Goal: Information Seeking & Learning: Find specific fact

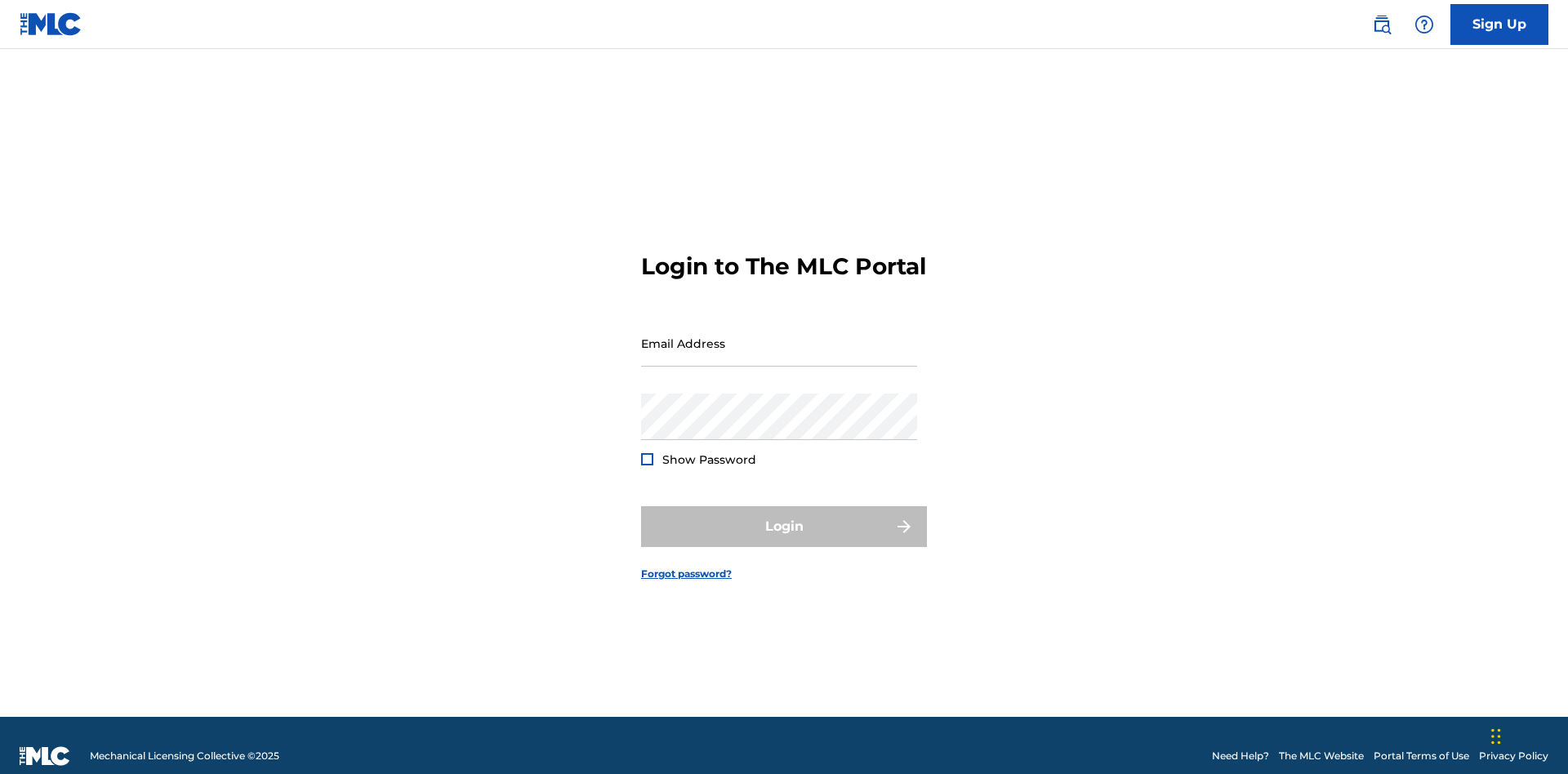
scroll to position [21, 0]
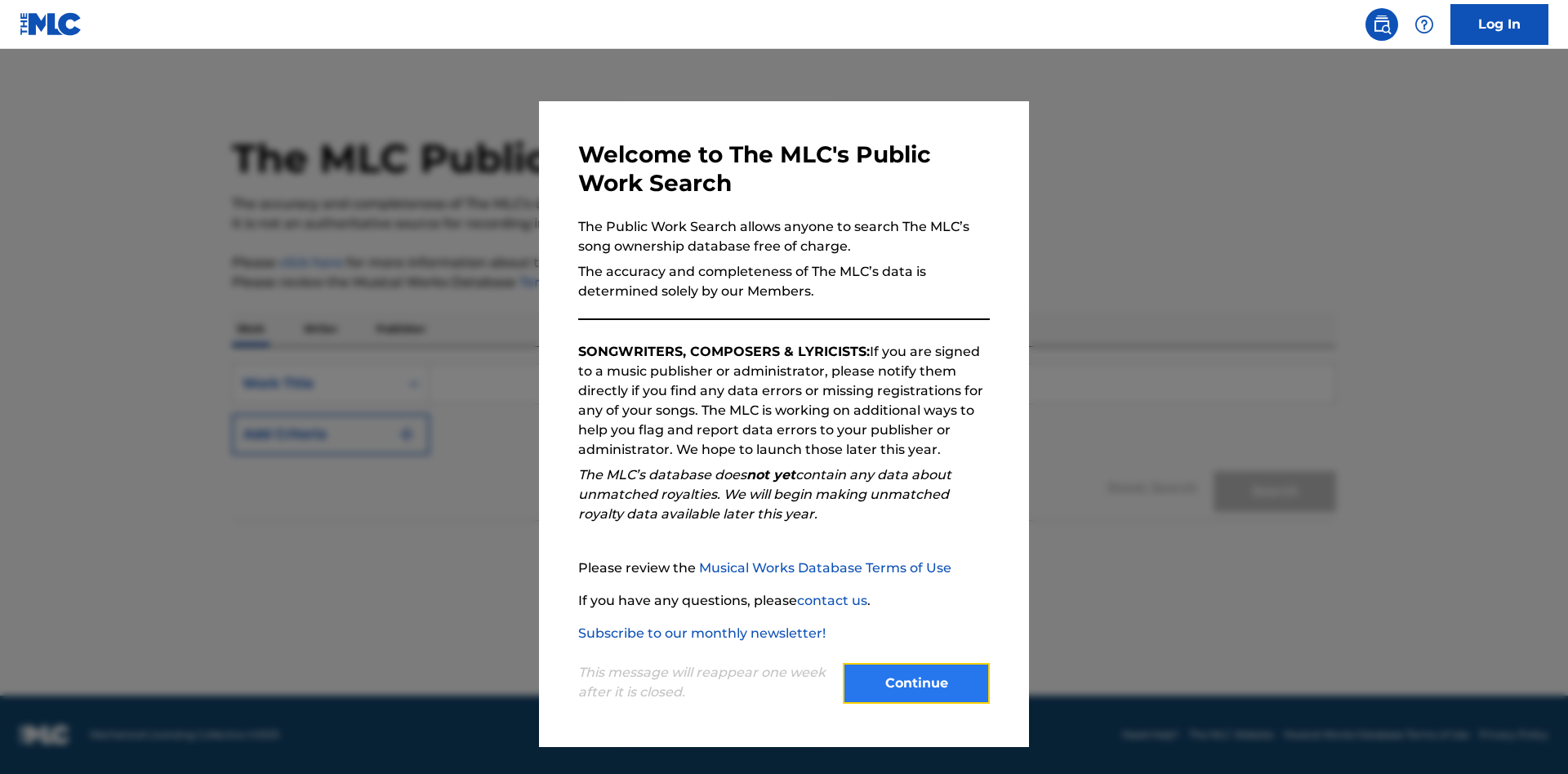
click at [916, 683] on button "Continue" at bounding box center [916, 683] width 147 height 41
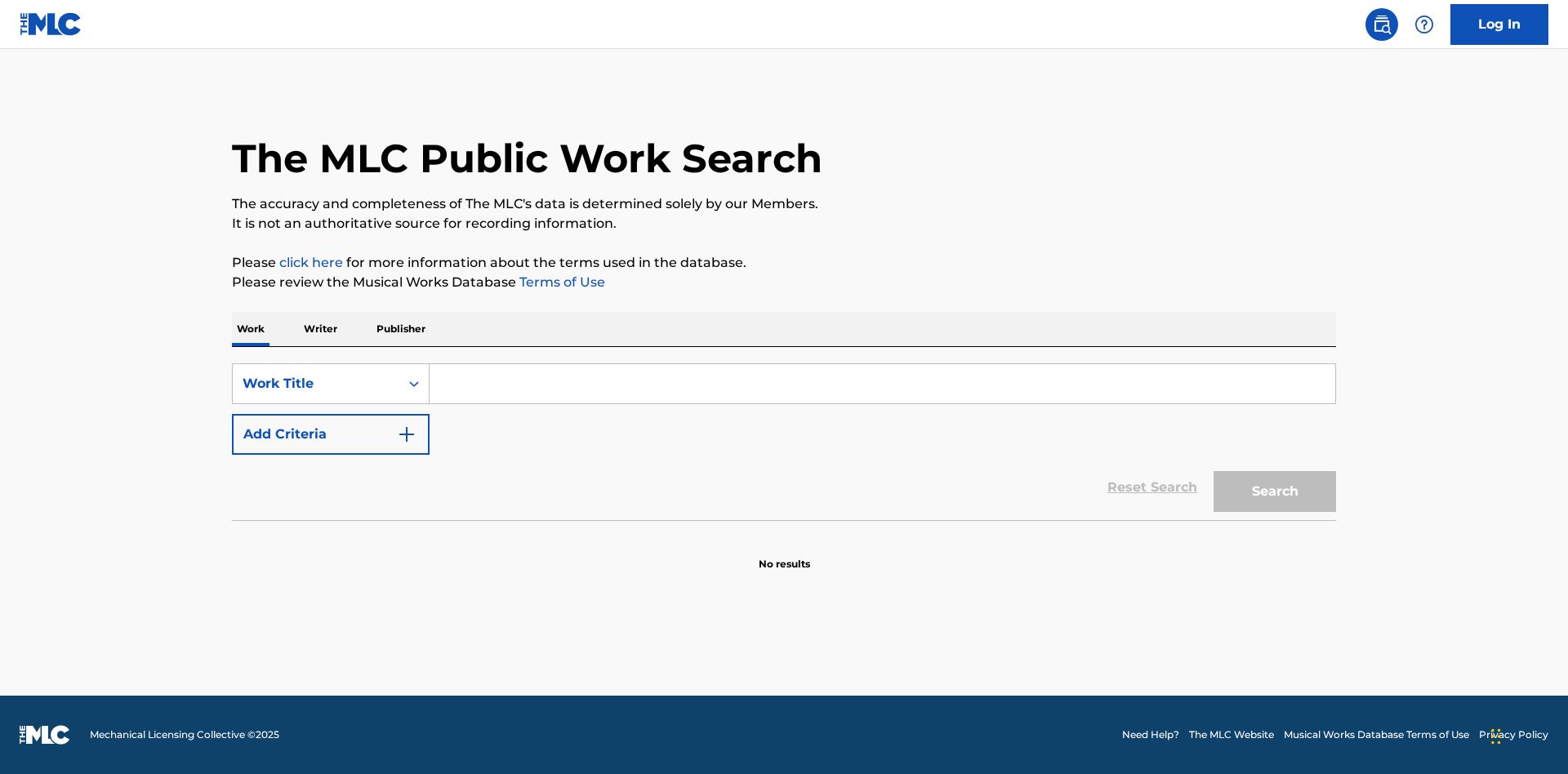
click at [882, 384] on input "Search Form" at bounding box center [883, 383] width 906 height 39
type input "MENEAME"
click at [1275, 491] on button "Search" at bounding box center [1275, 491] width 122 height 41
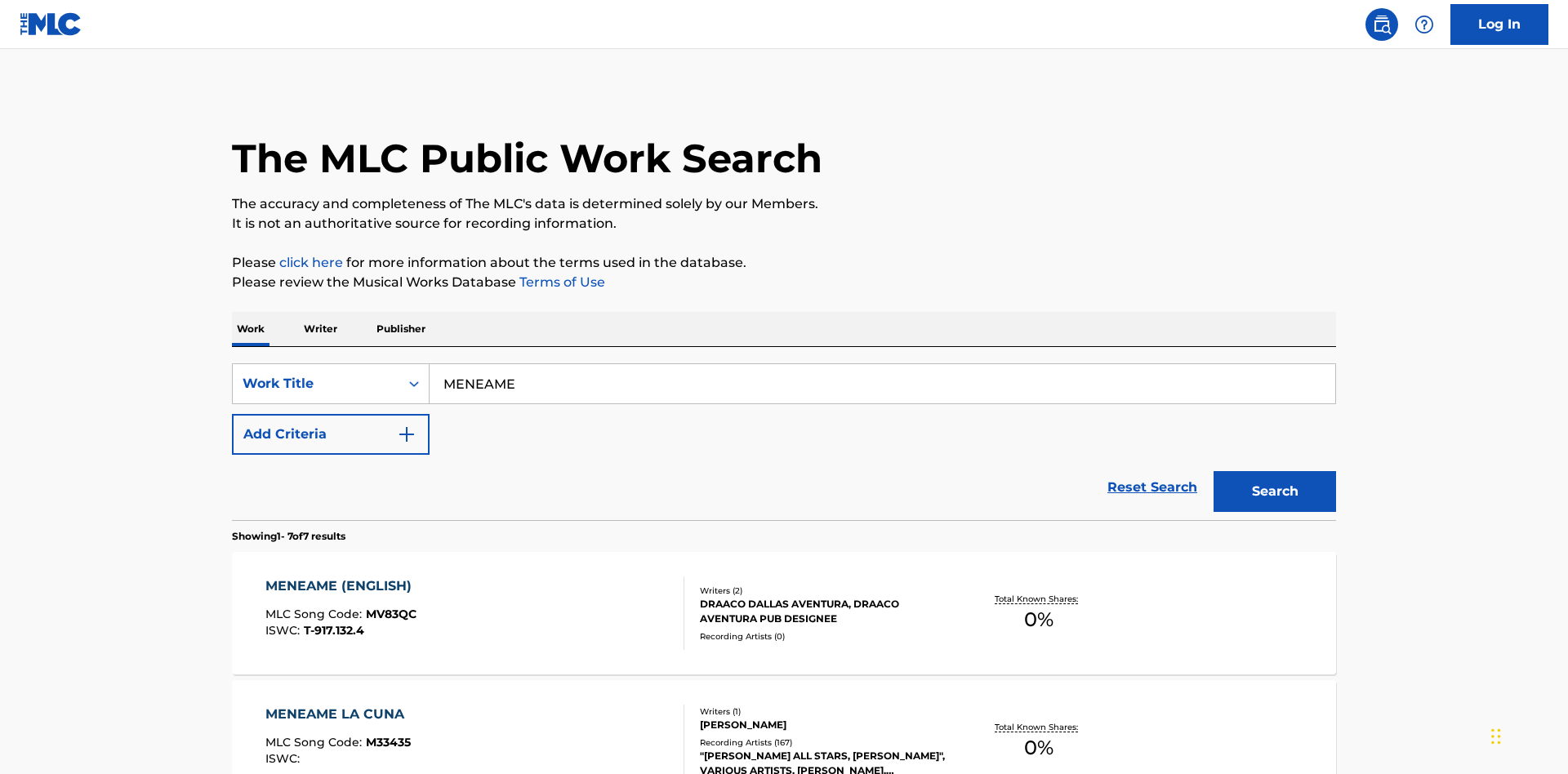
scroll to position [833, 0]
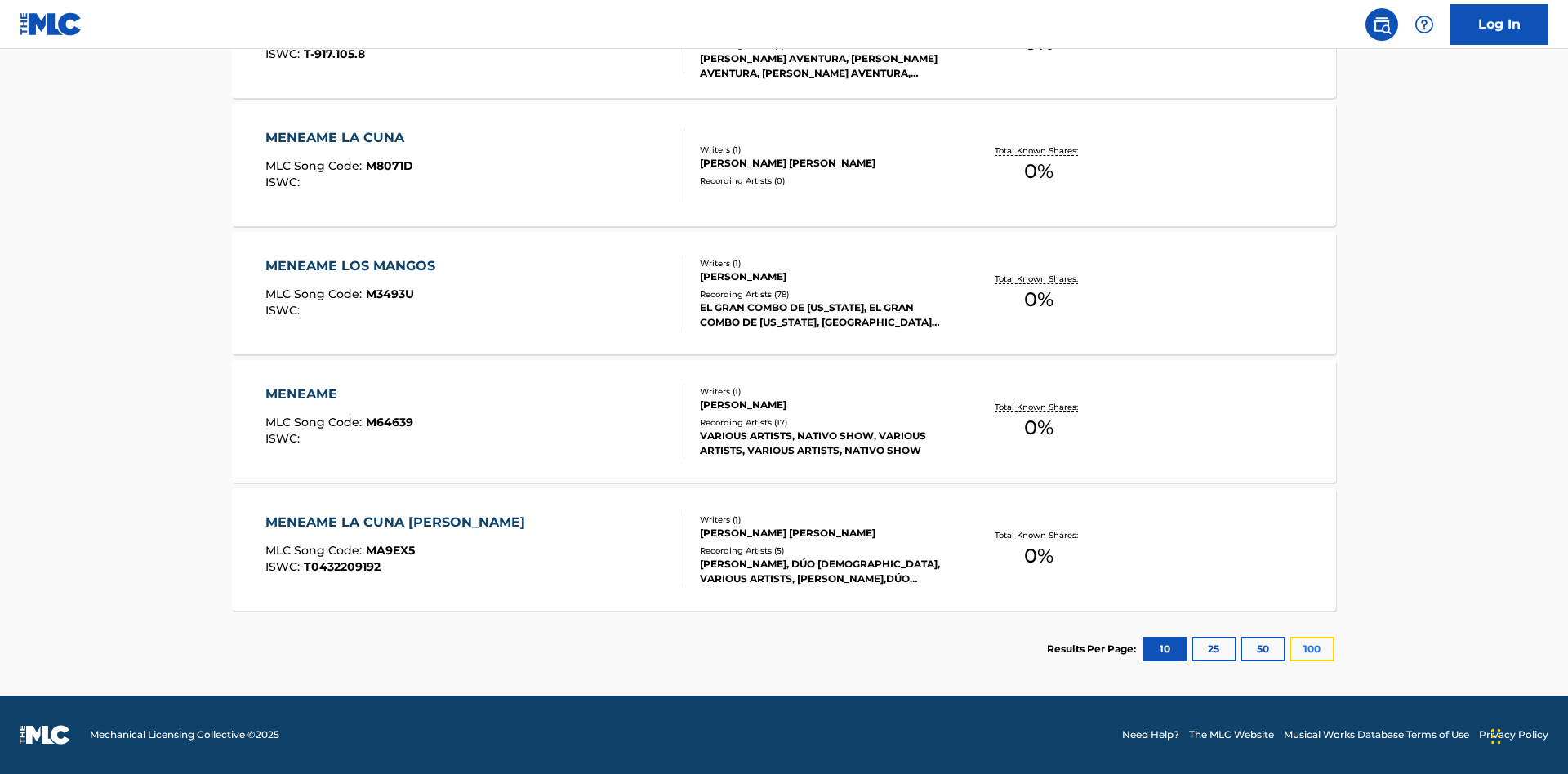
click at [1289, 649] on button "100" at bounding box center [1312, 648] width 45 height 24
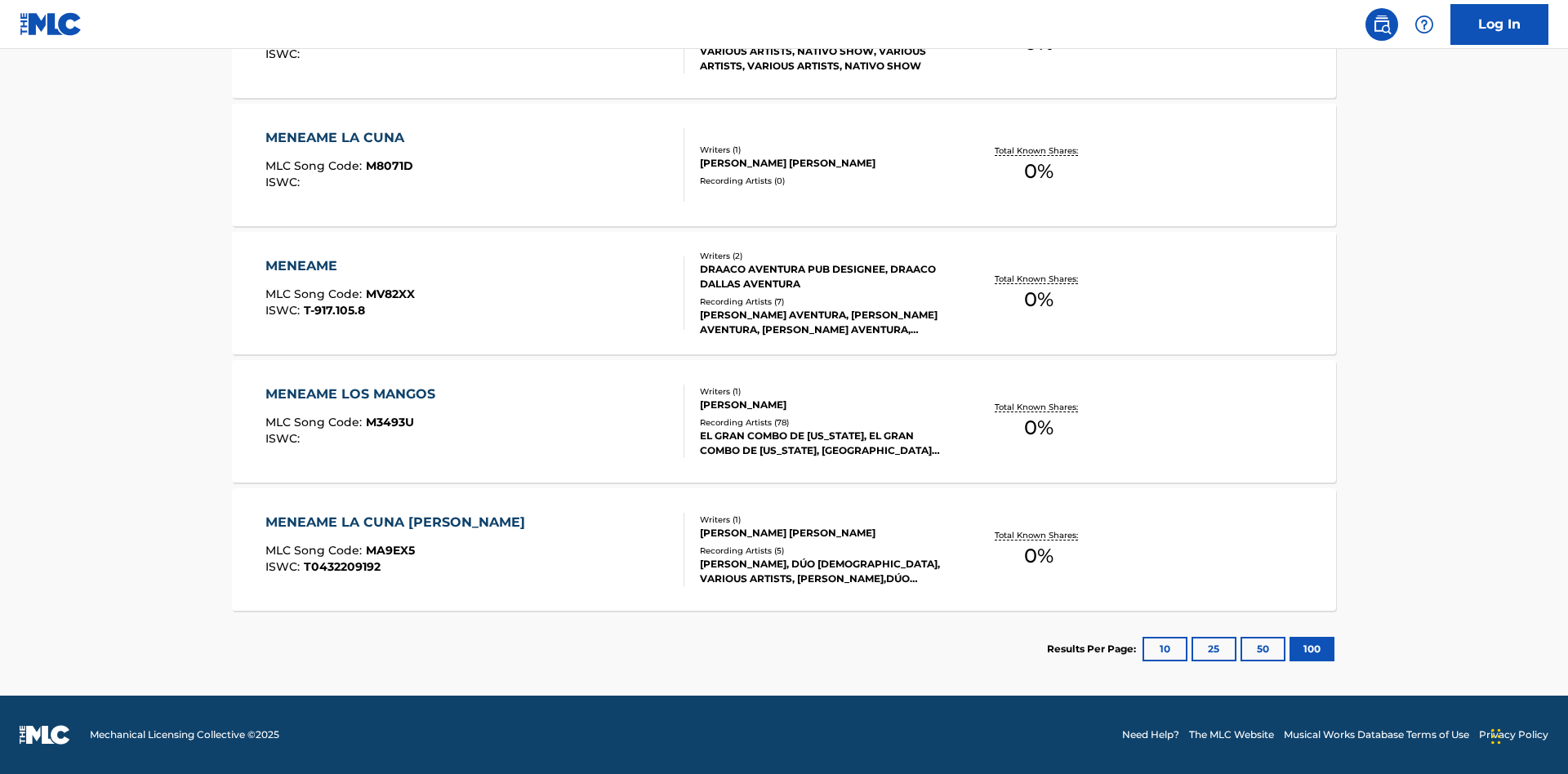
click at [339, 266] on div "MENEAME" at bounding box center [340, 266] width 149 height 19
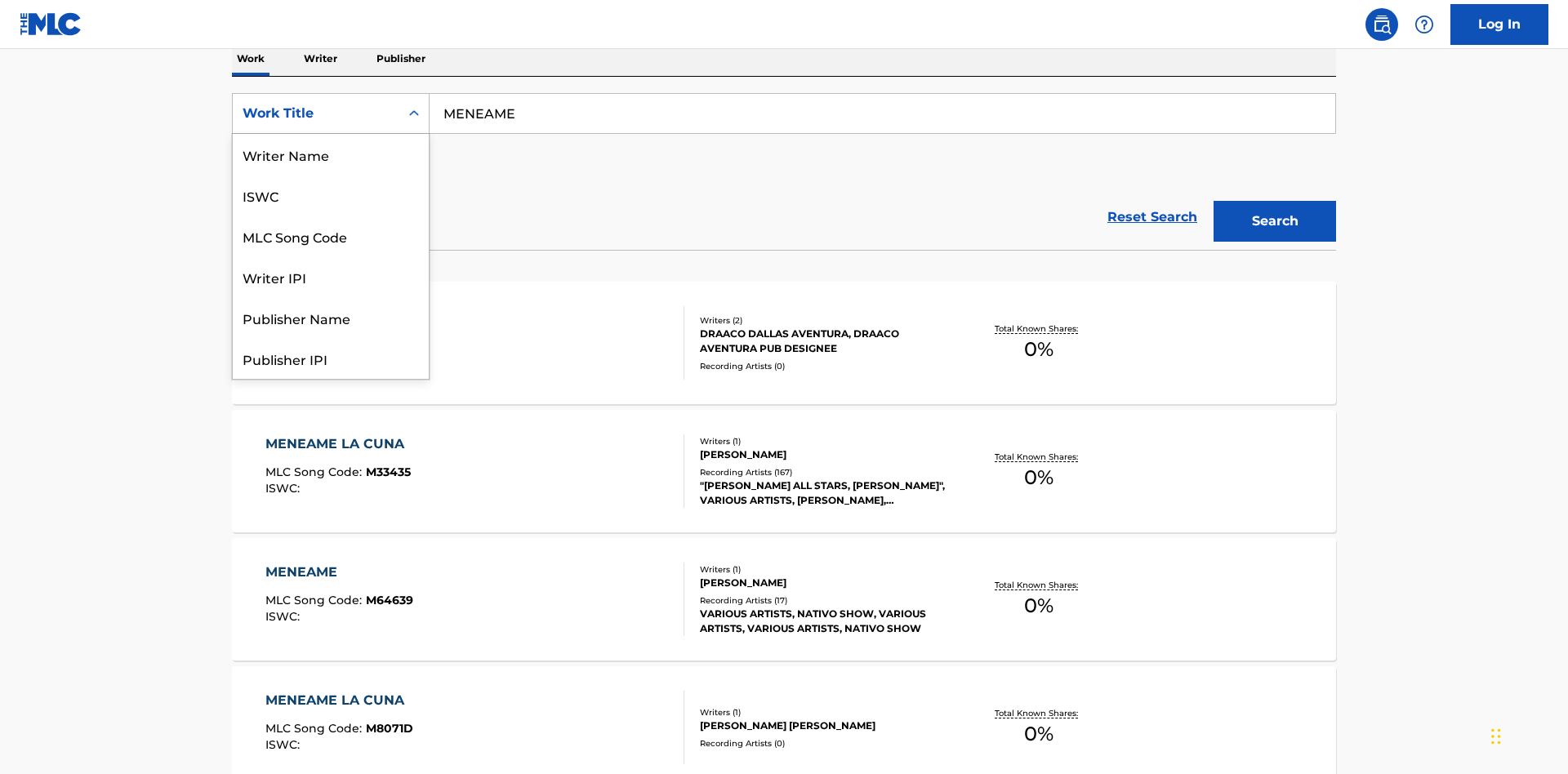
scroll to position [81, 0]
click at [331, 134] on div "ISWC" at bounding box center [331, 113] width 196 height 41
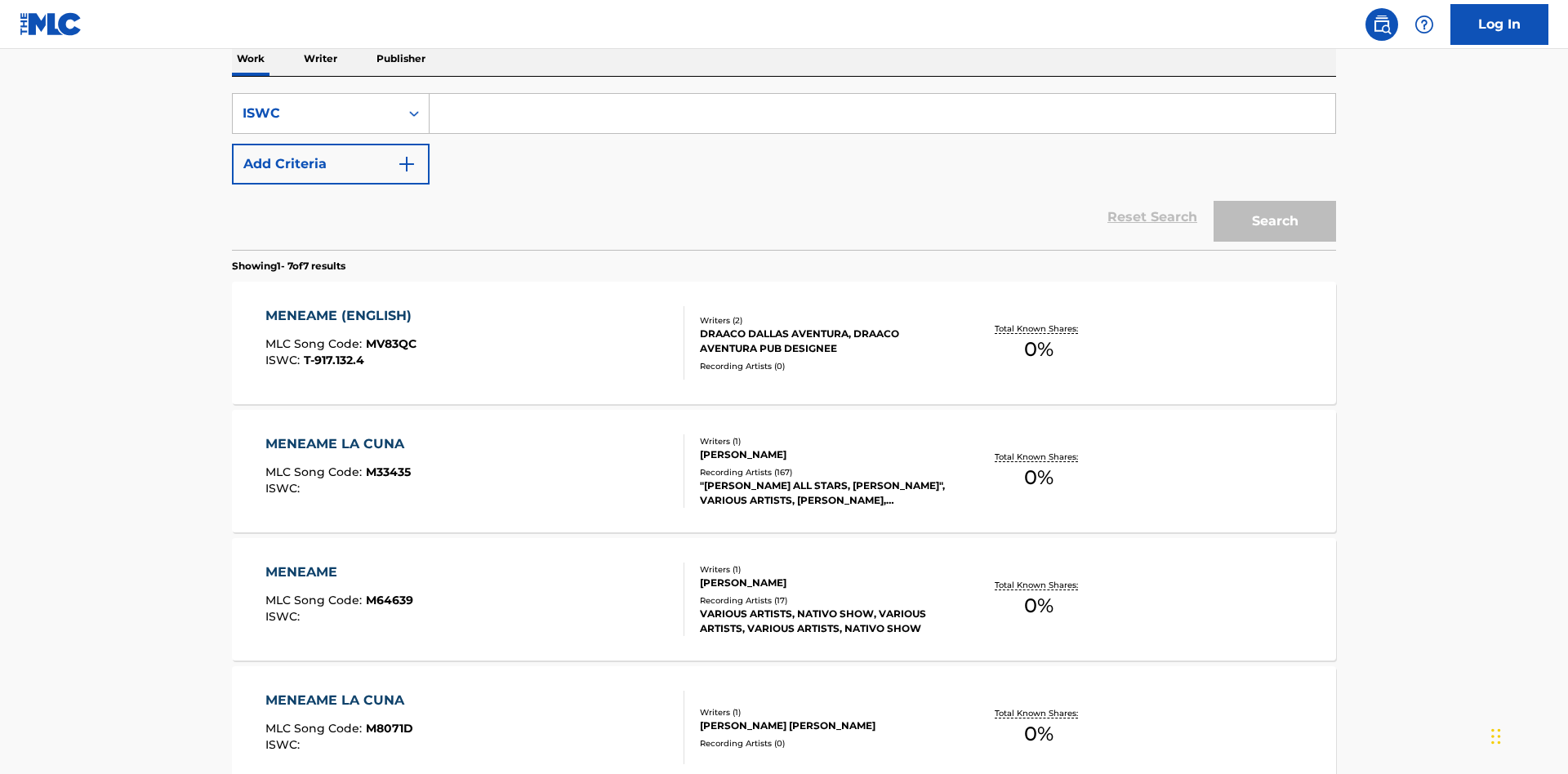
scroll to position [0, 0]
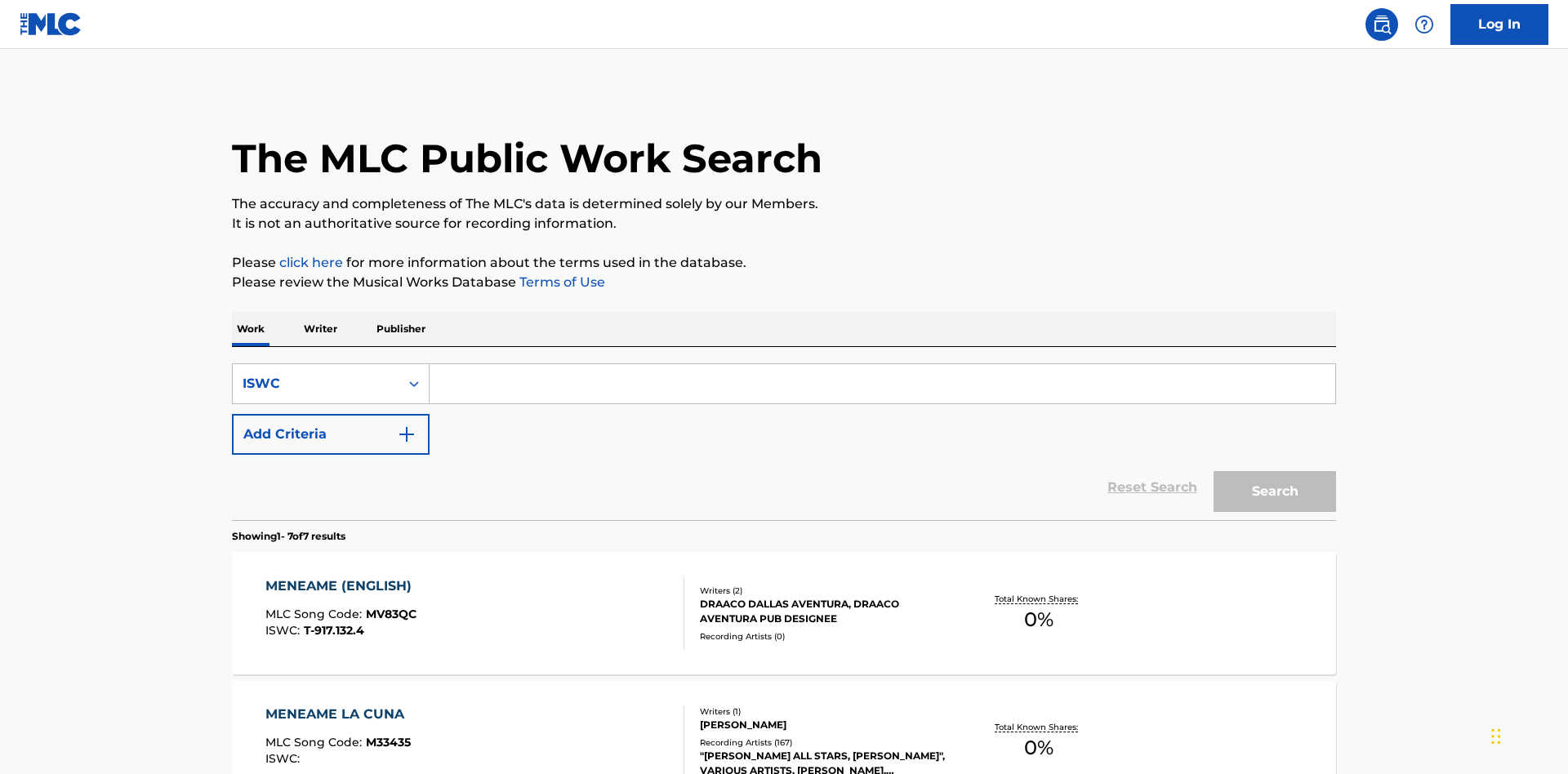
click at [882, 364] on input "Search Form" at bounding box center [883, 383] width 906 height 39
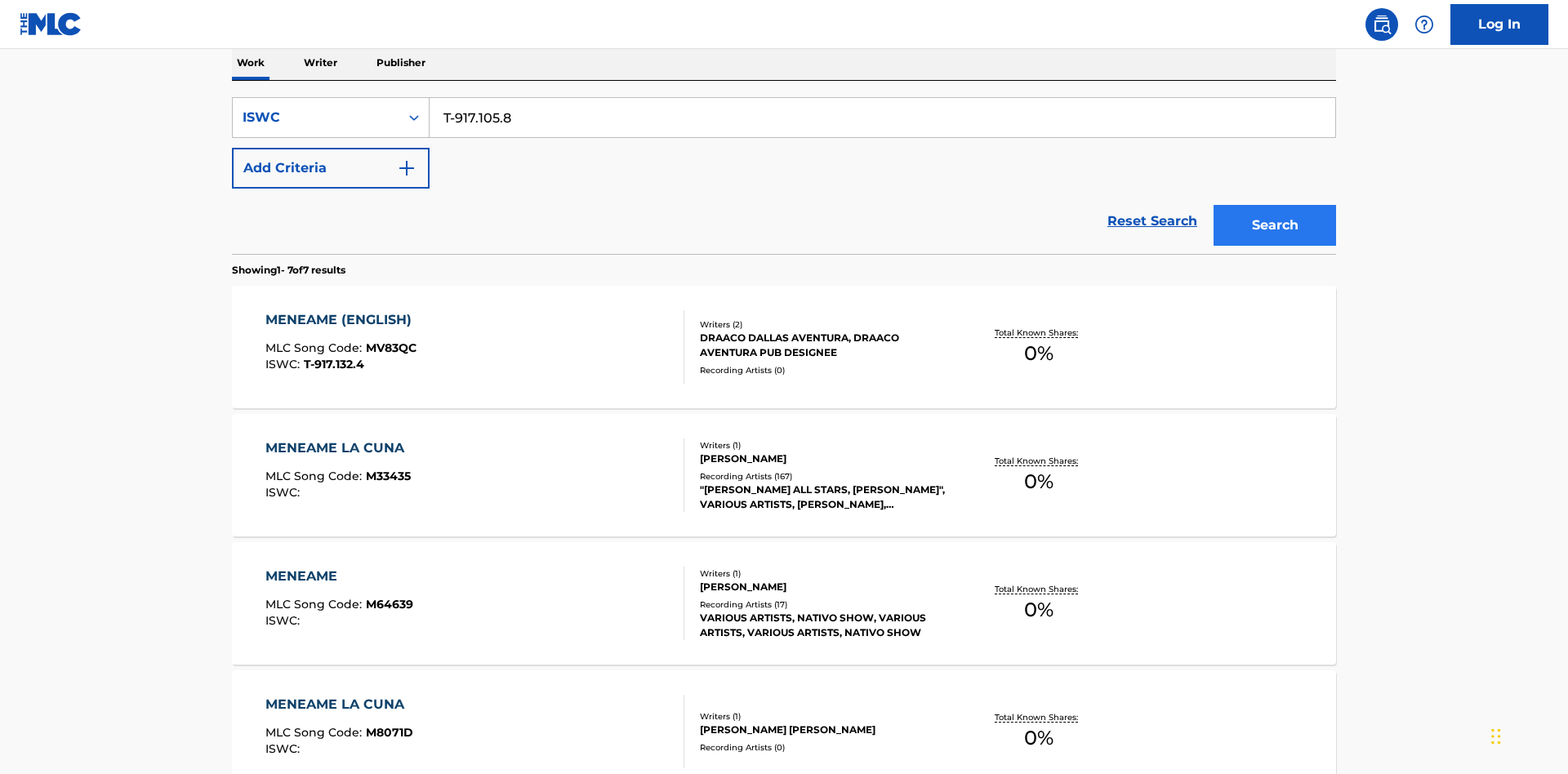
type input "T-917.105.8"
click at [1275, 205] on button "Search" at bounding box center [1275, 225] width 122 height 41
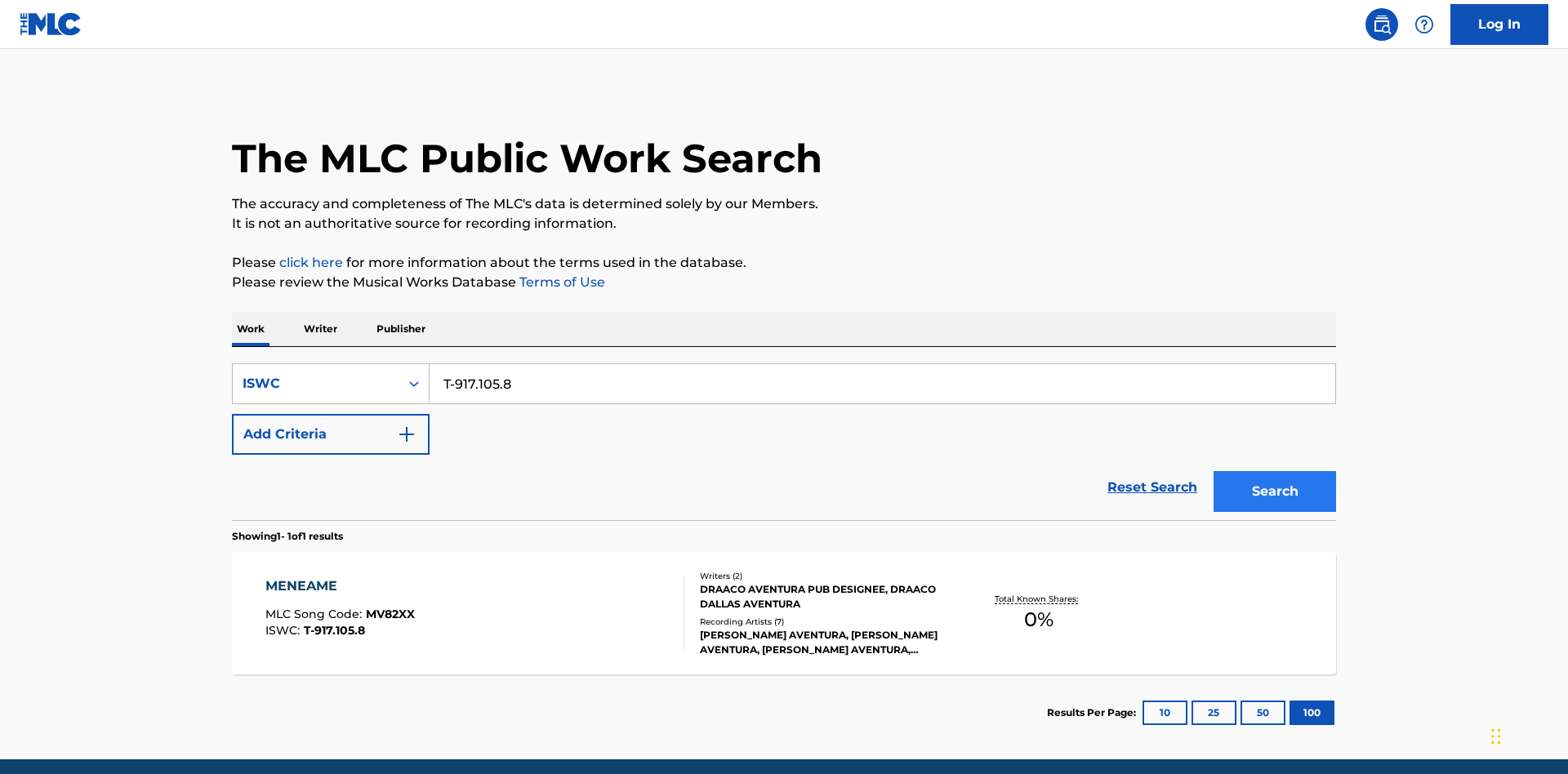
scroll to position [64, 0]
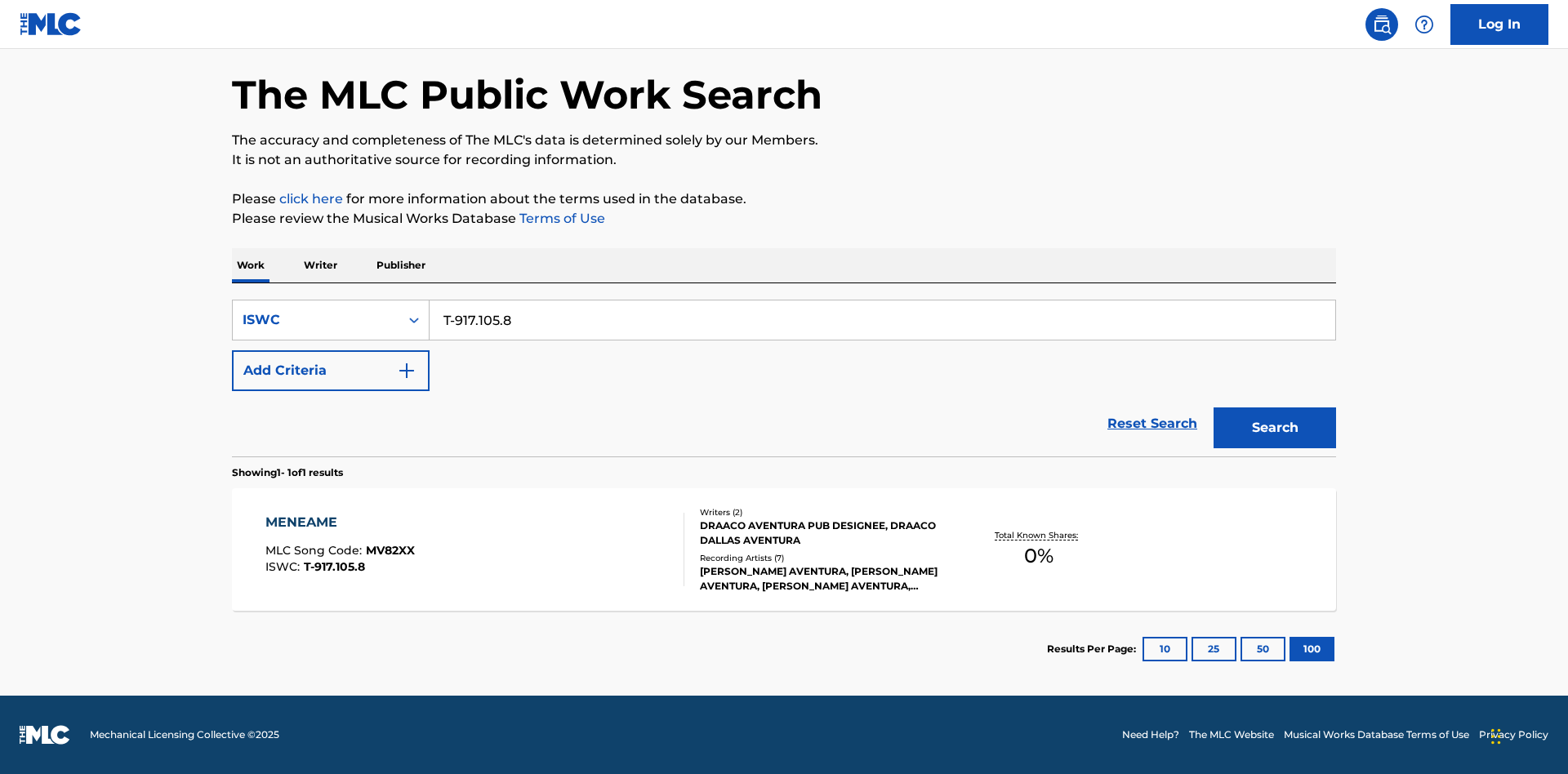
click at [339, 522] on div "MENEAME" at bounding box center [340, 522] width 149 height 19
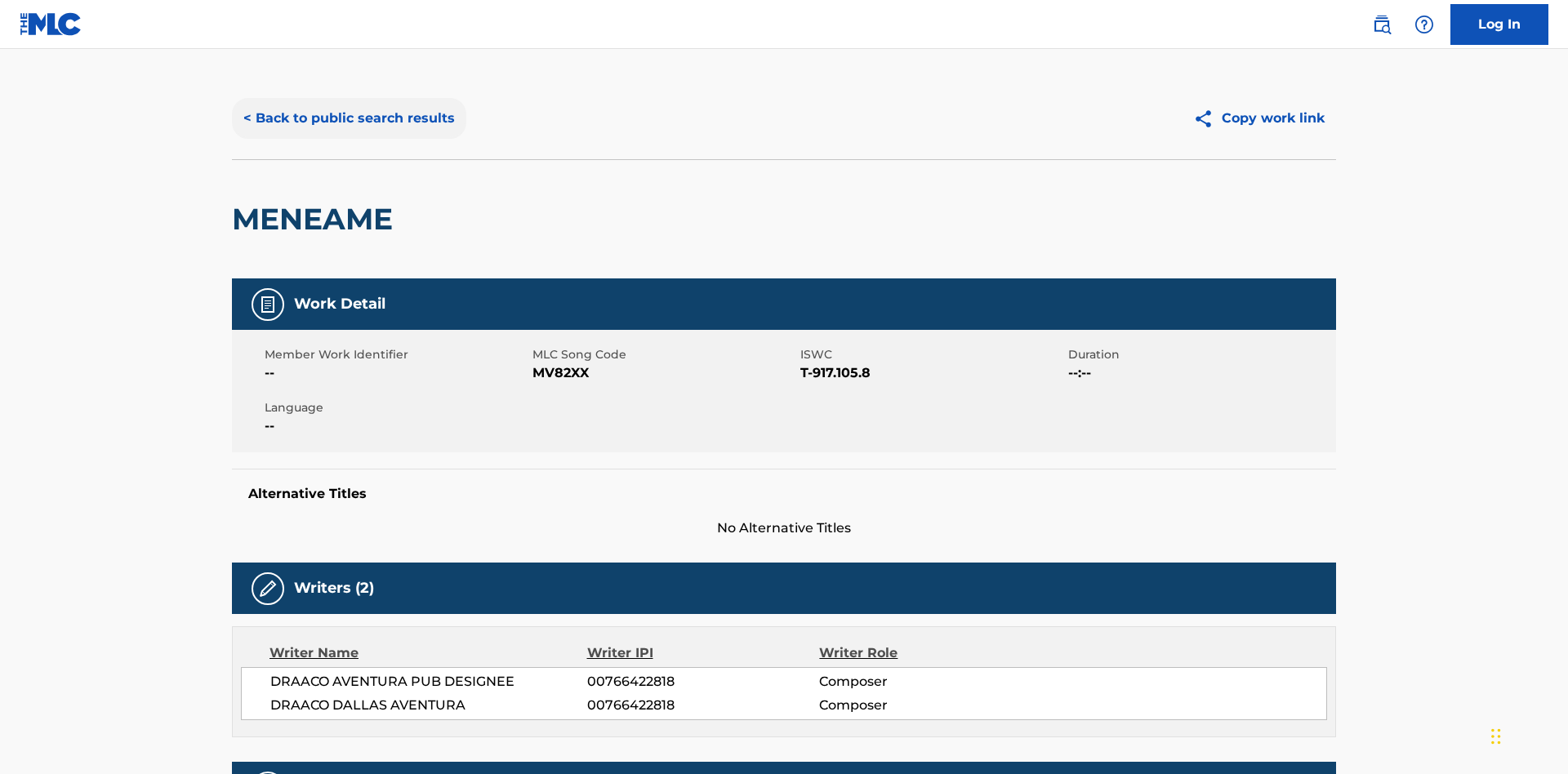
click at [347, 118] on button "< Back to public search results" at bounding box center [348, 118] width 234 height 41
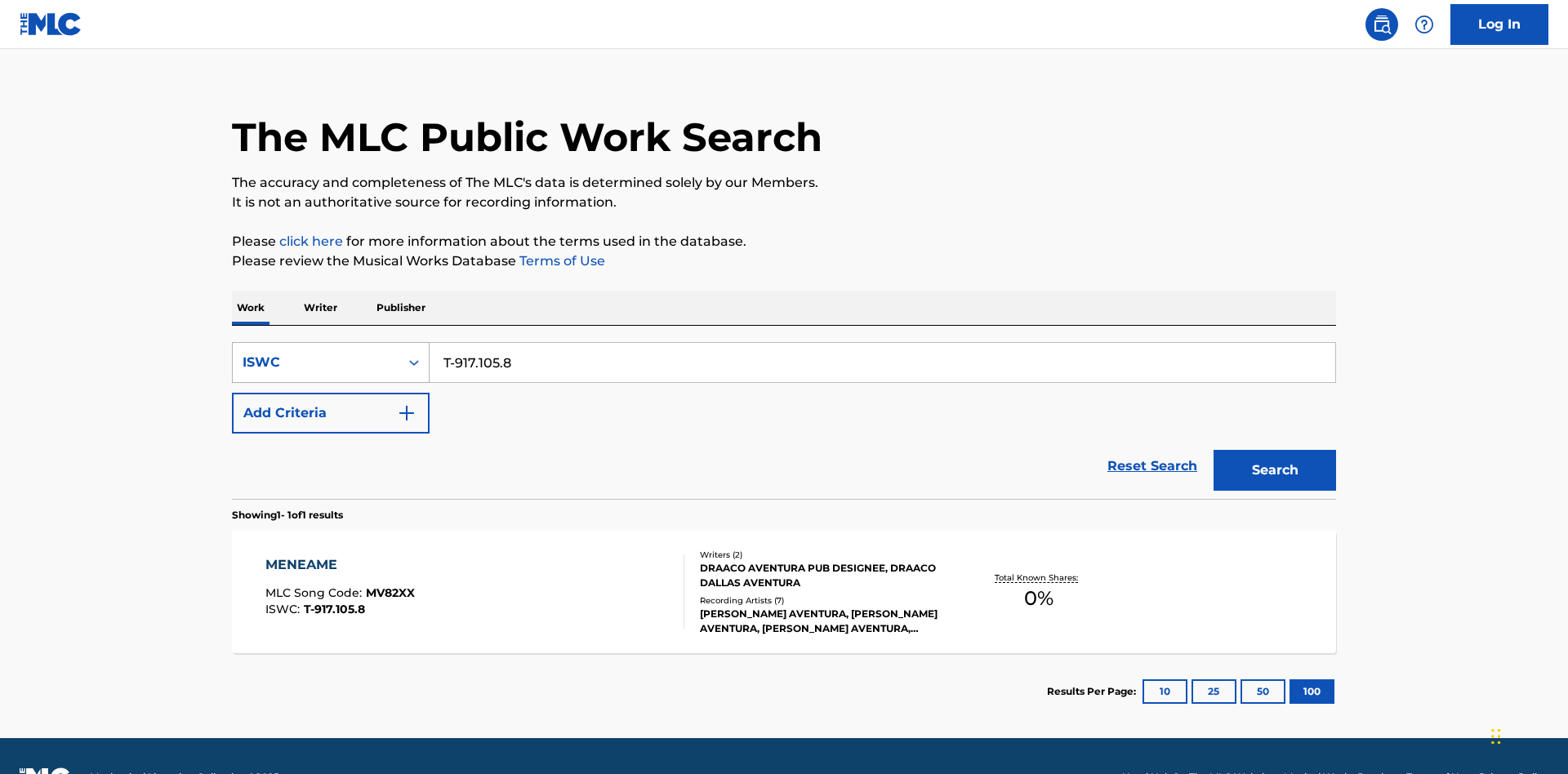
click at [316, 353] on div "ISWC" at bounding box center [315, 362] width 147 height 19
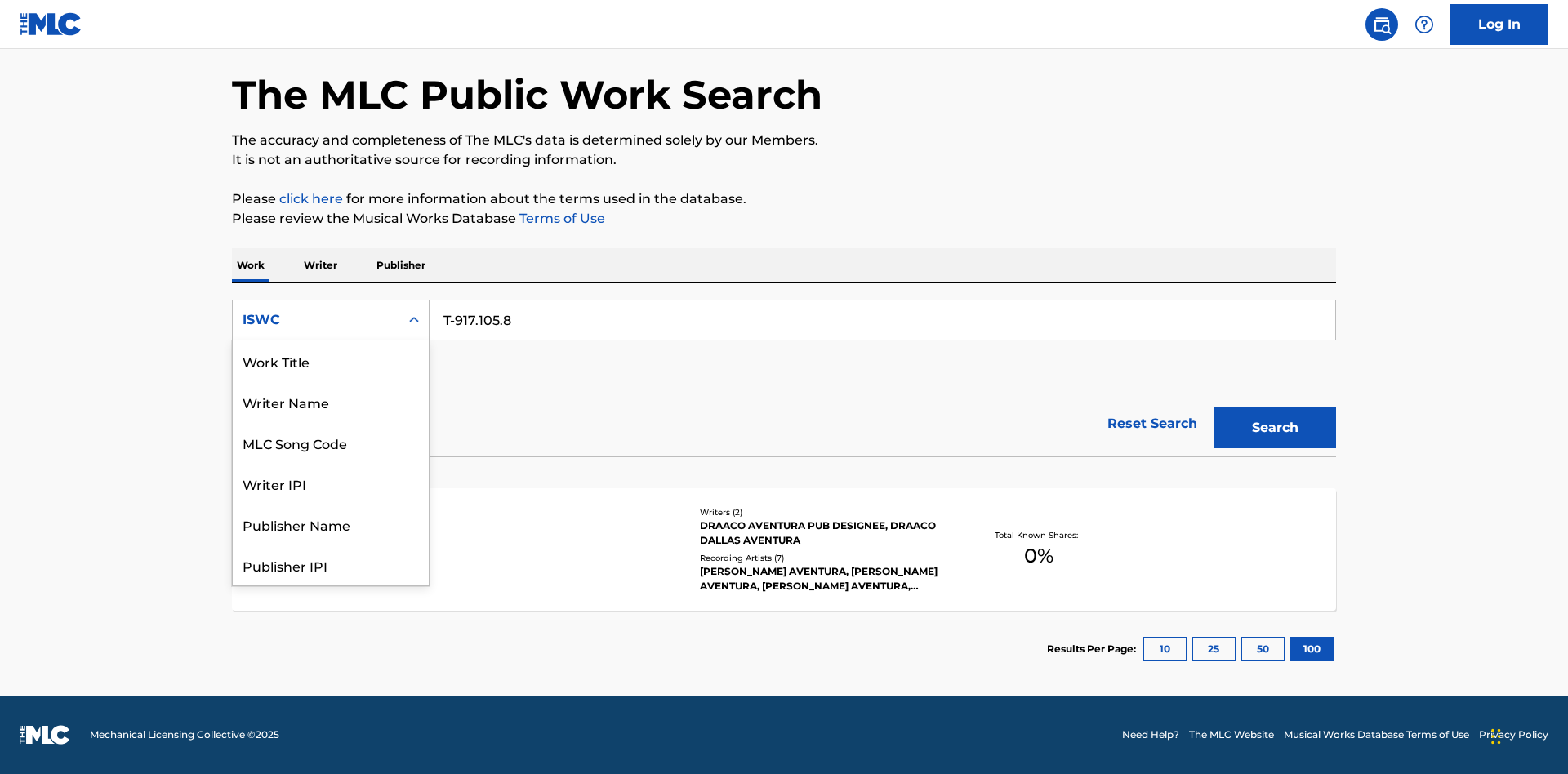
scroll to position [81, 0]
click at [331, 361] on div "MLC Song Code" at bounding box center [331, 361] width 196 height 41
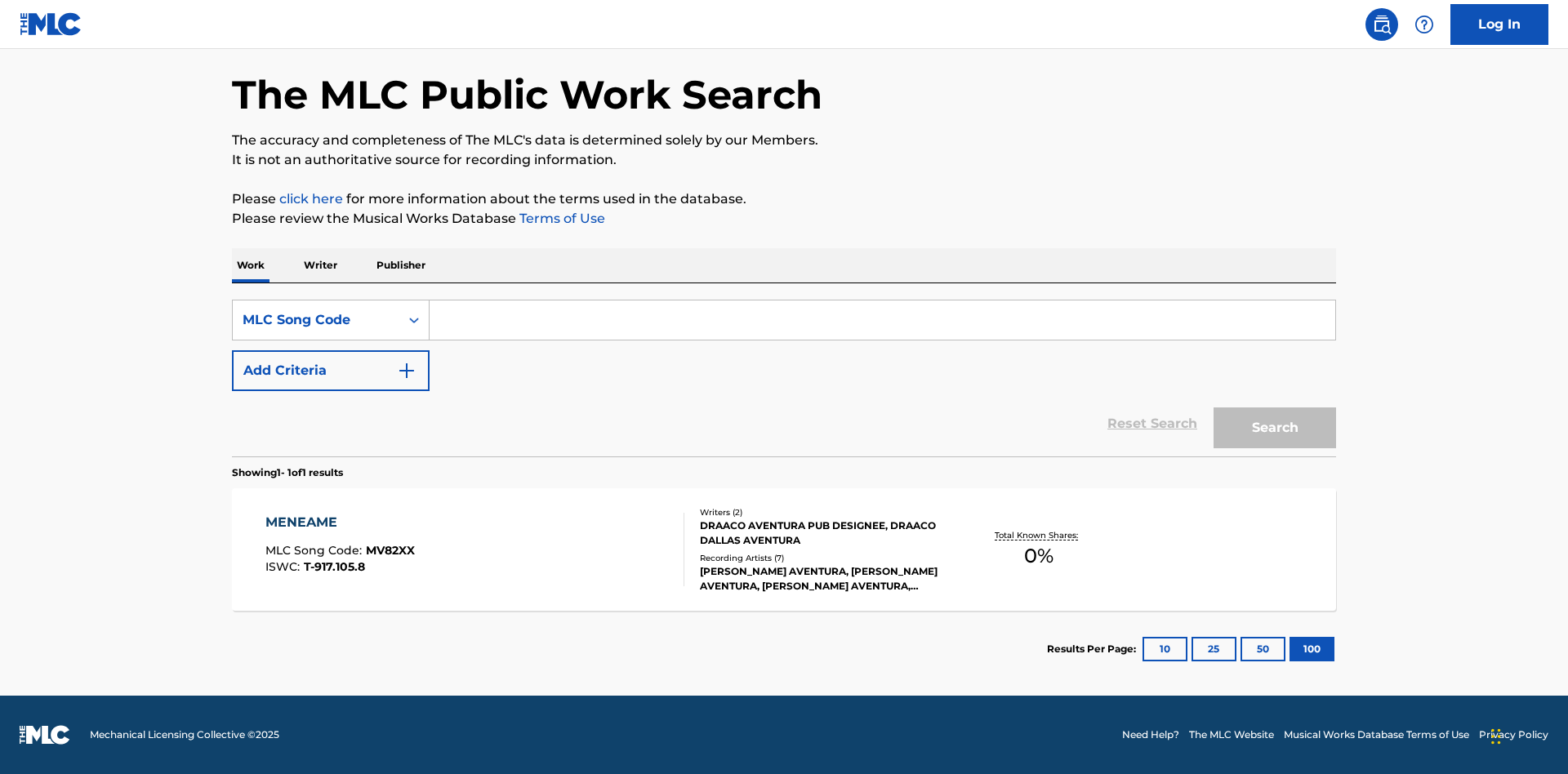
click at [882, 320] on input "Search Form" at bounding box center [883, 319] width 906 height 39
type input "MV82XX"
click at [1275, 428] on button "Search" at bounding box center [1275, 428] width 122 height 41
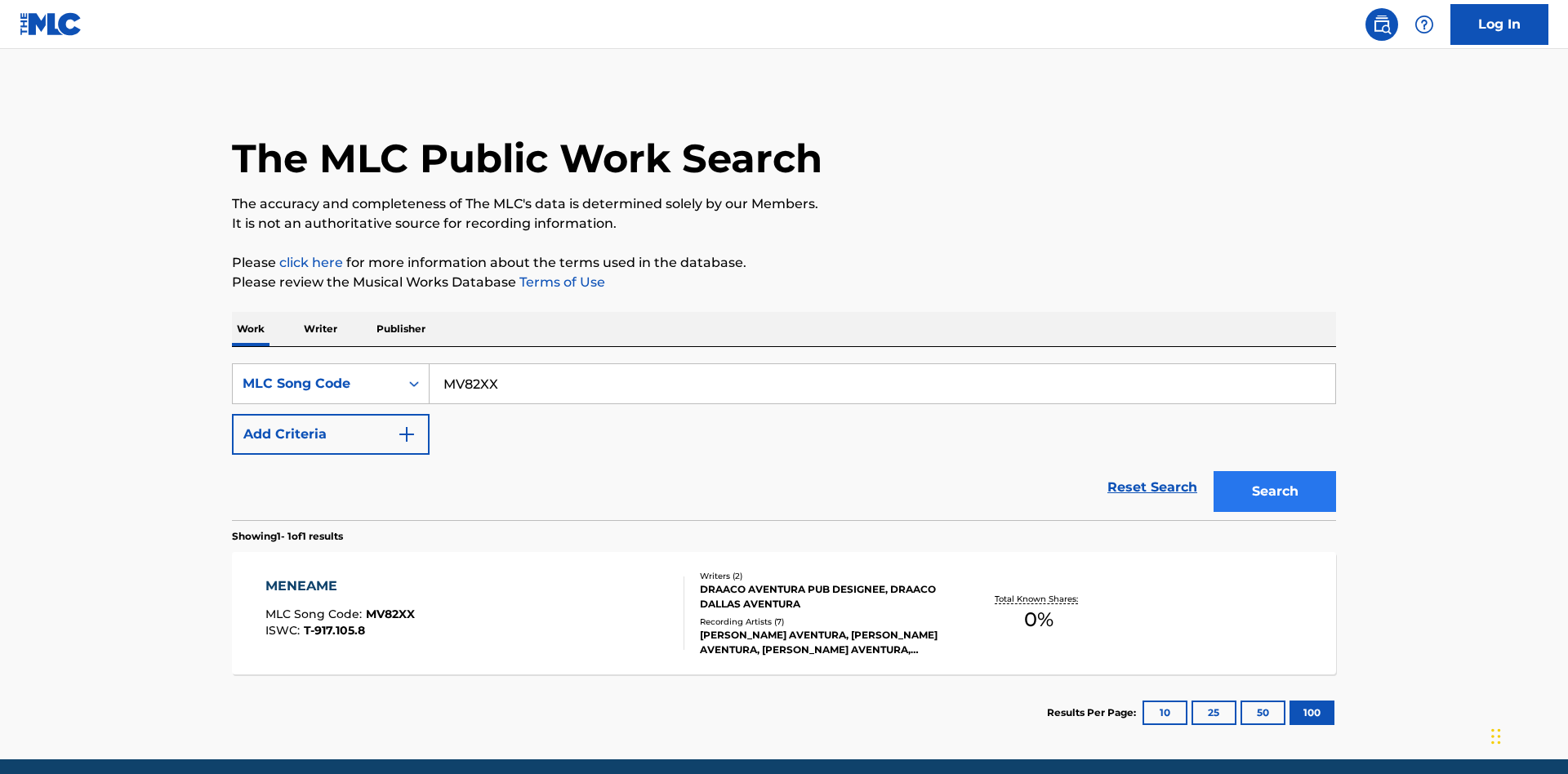
scroll to position [64, 0]
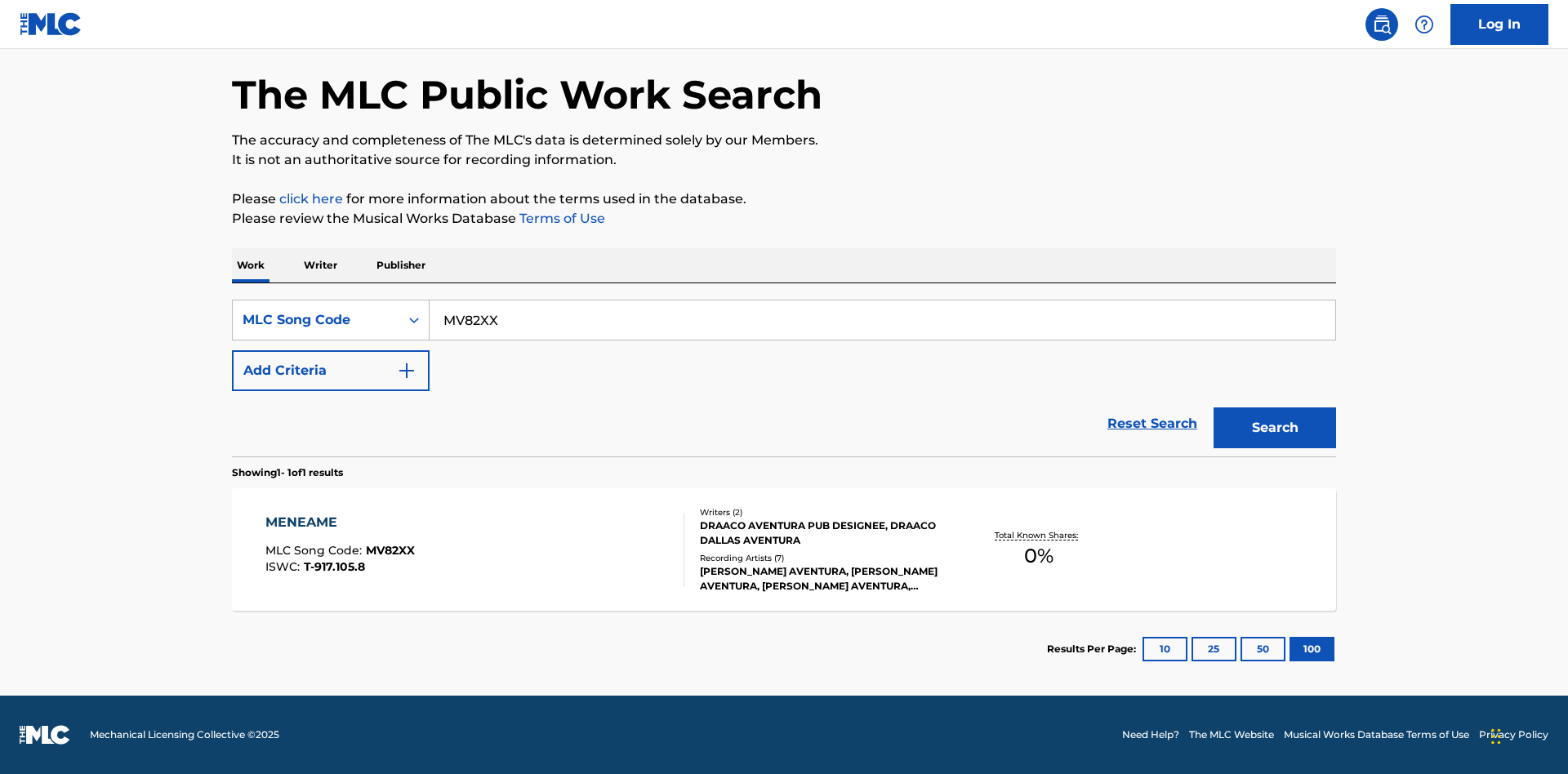
click at [339, 522] on div "MENEAME" at bounding box center [340, 522] width 149 height 19
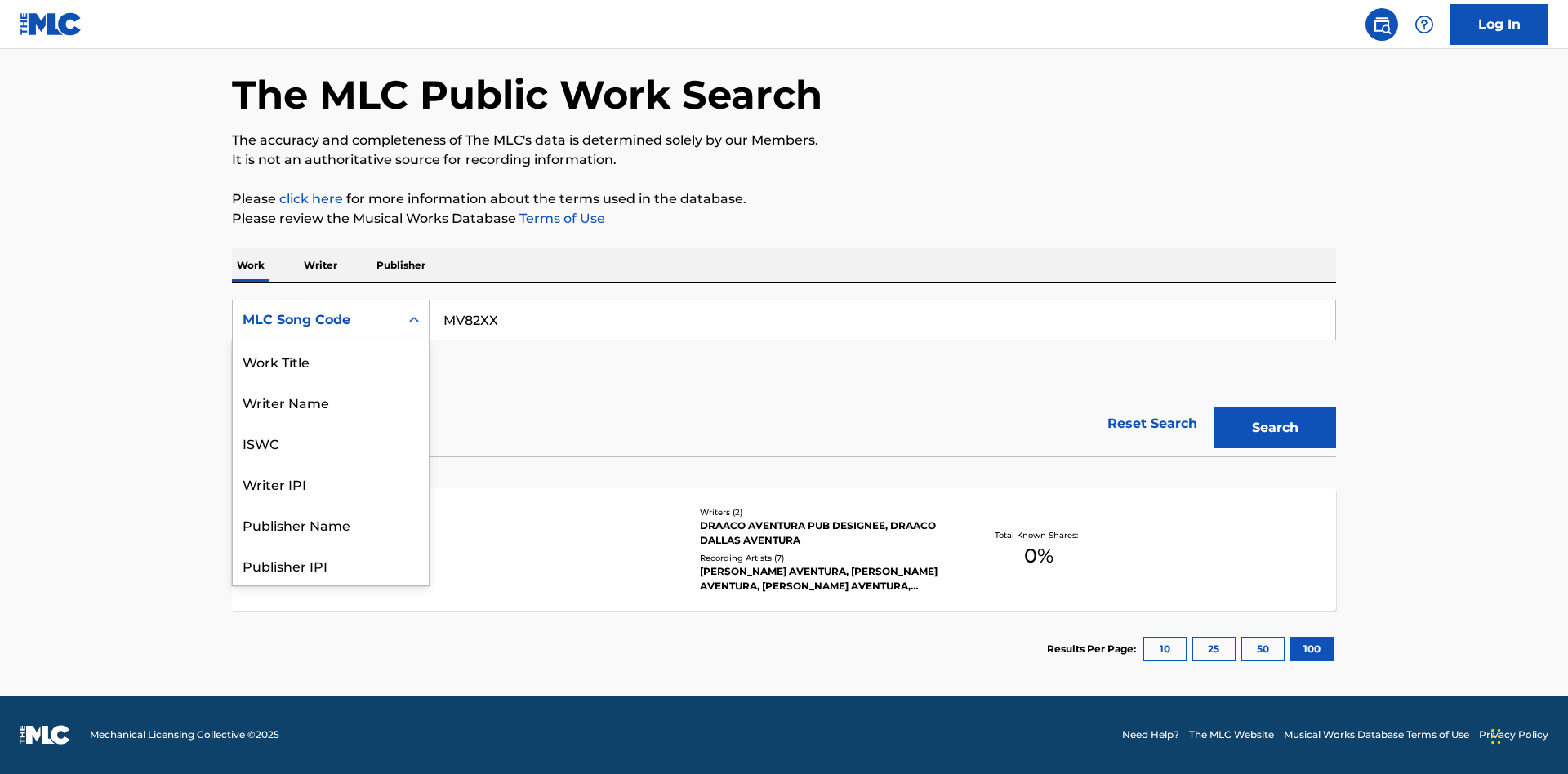
scroll to position [81, 0]
click at [331, 340] on div "Writer Name" at bounding box center [331, 319] width 196 height 41
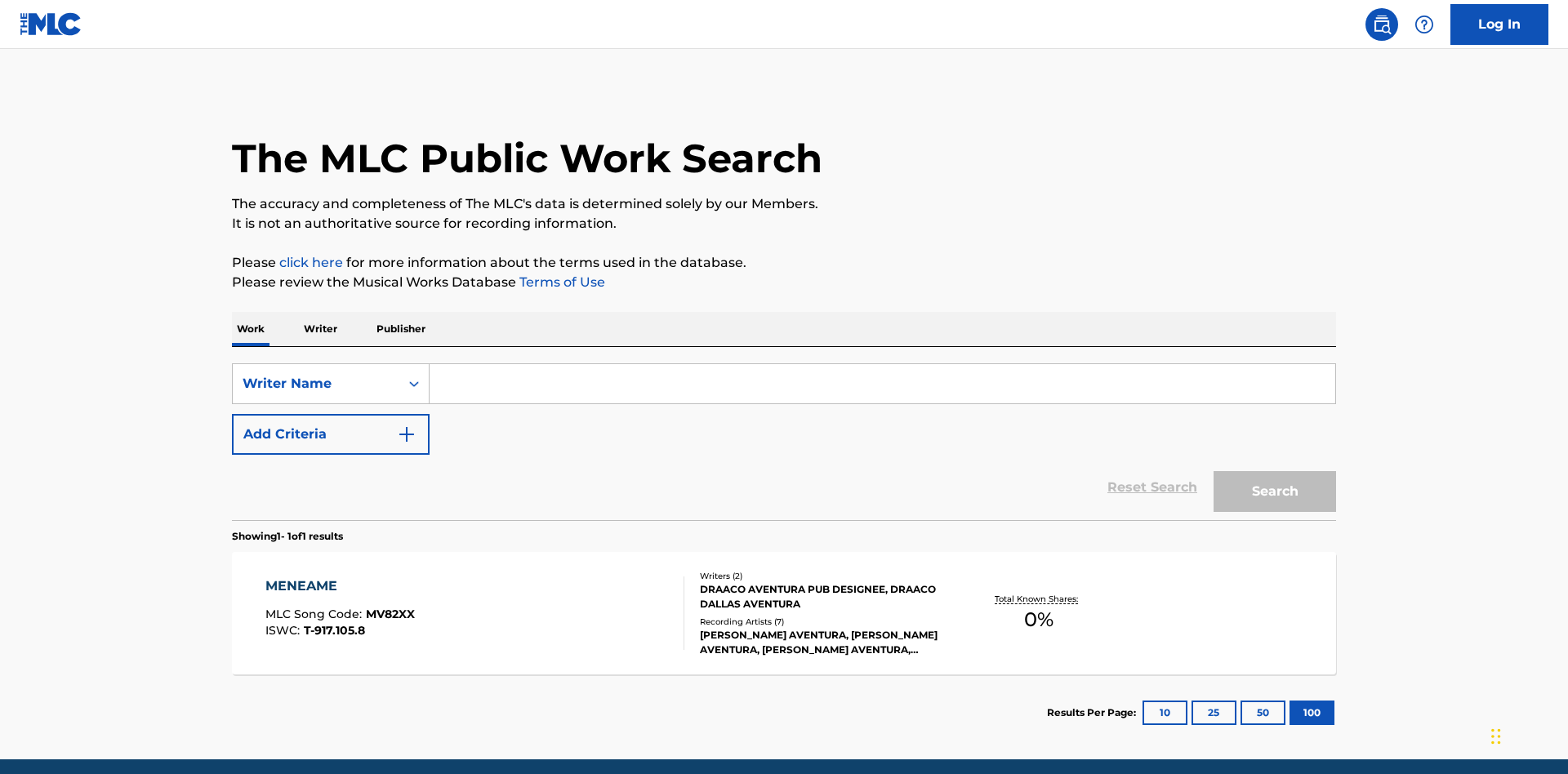
click at [882, 364] on input "Search Form" at bounding box center [883, 383] width 906 height 39
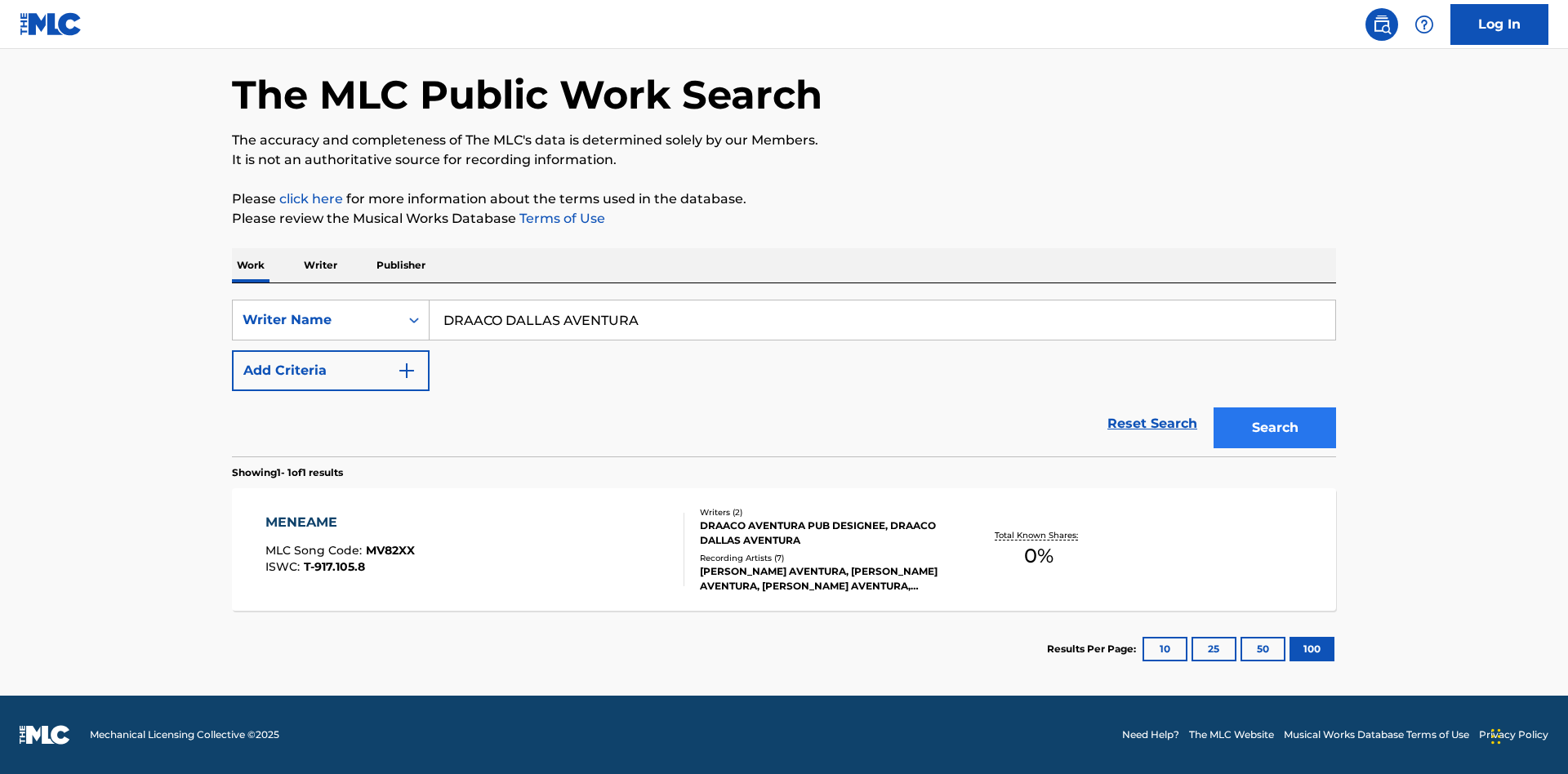
type input "DRAACO DALLAS AVENTURA"
click at [1275, 428] on button "Search" at bounding box center [1275, 428] width 122 height 41
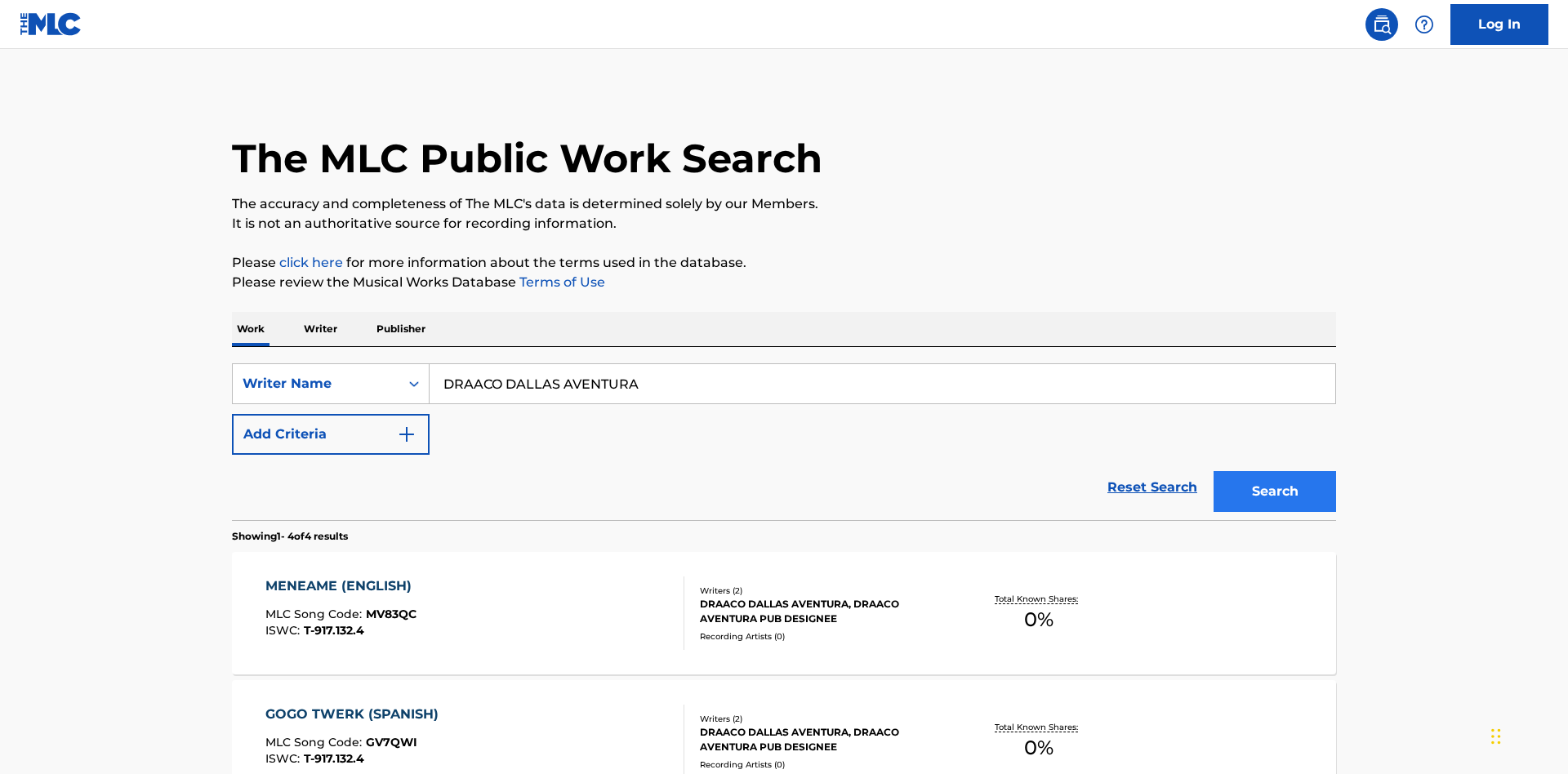
scroll to position [448, 0]
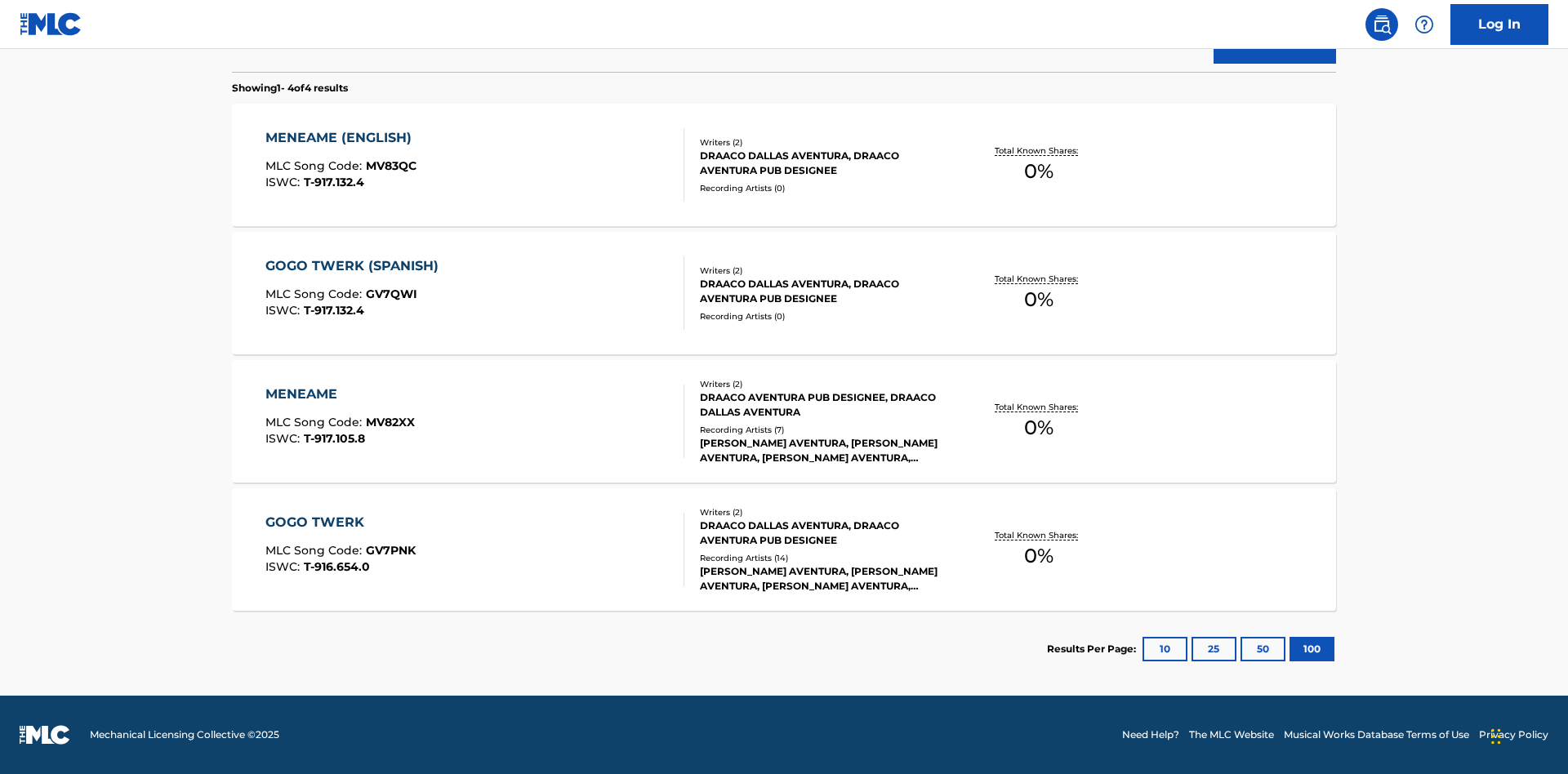
click at [339, 394] on div "MENEAME" at bounding box center [340, 394] width 149 height 19
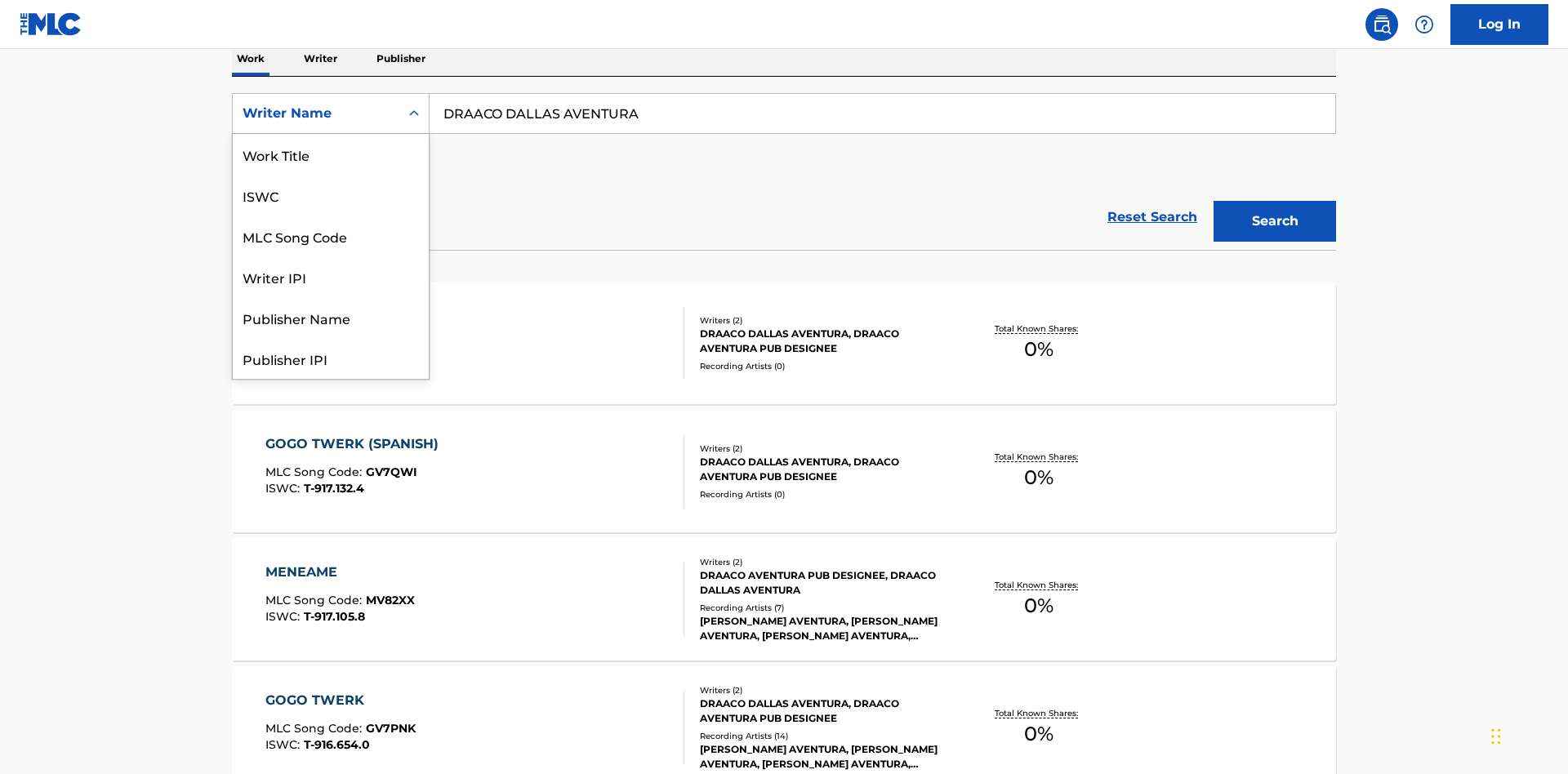
scroll to position [81, 0]
click at [331, 195] on div "Writer IPI" at bounding box center [331, 195] width 196 height 41
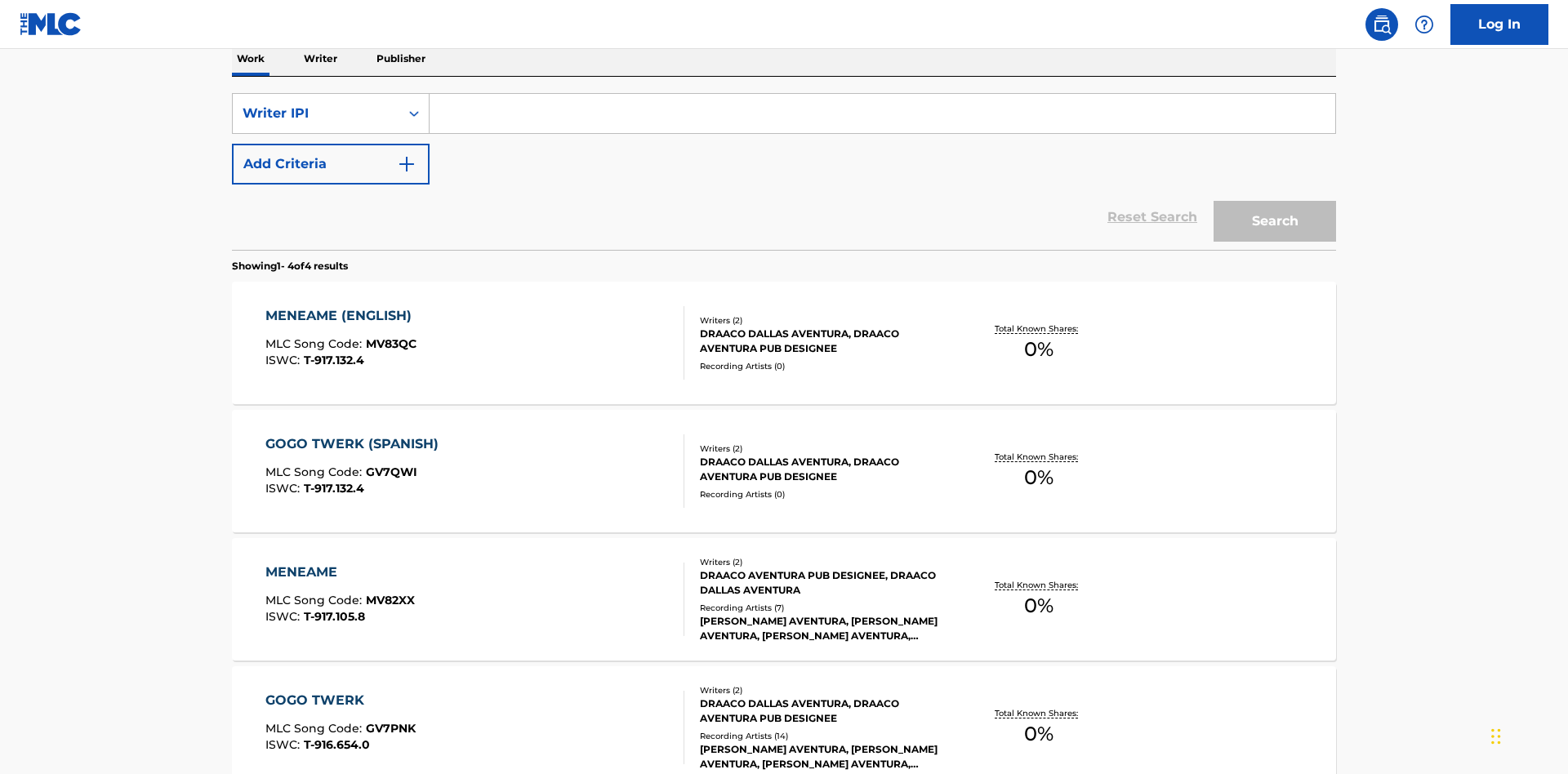
click at [882, 117] on input "Search Form" at bounding box center [883, 113] width 906 height 39
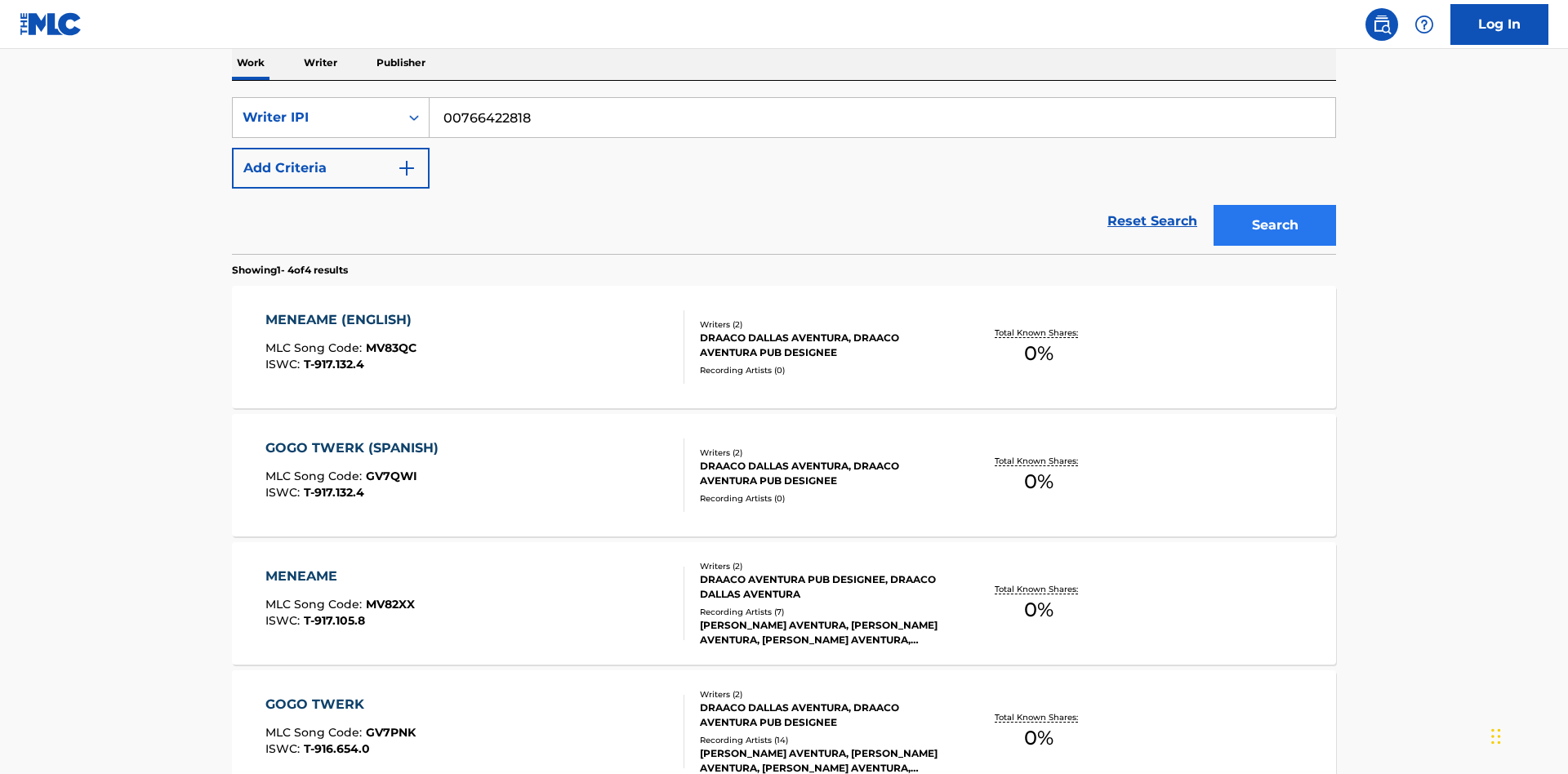
type input "00766422818"
click at [1275, 205] on button "Search" at bounding box center [1275, 225] width 122 height 41
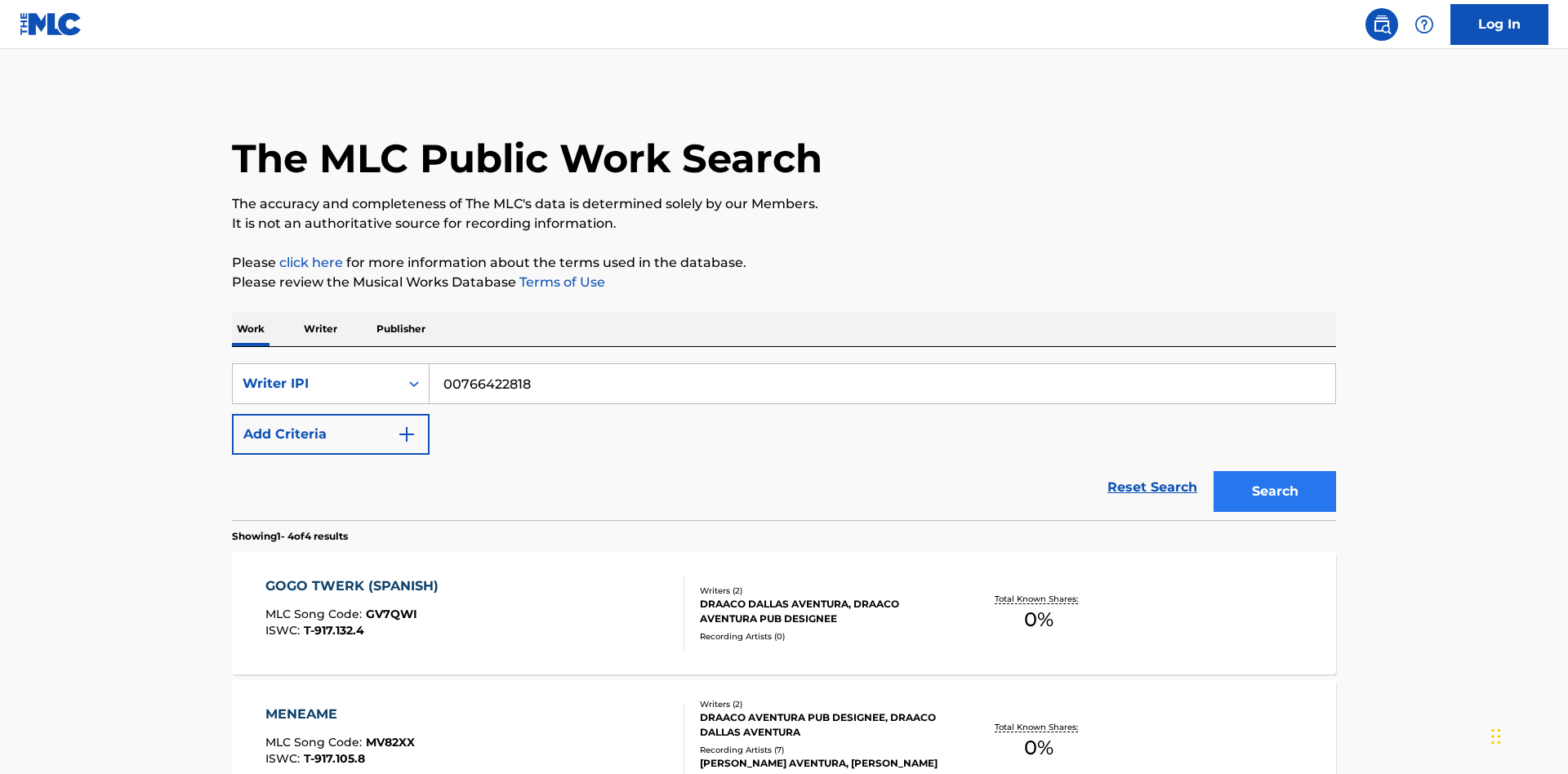
scroll to position [448, 0]
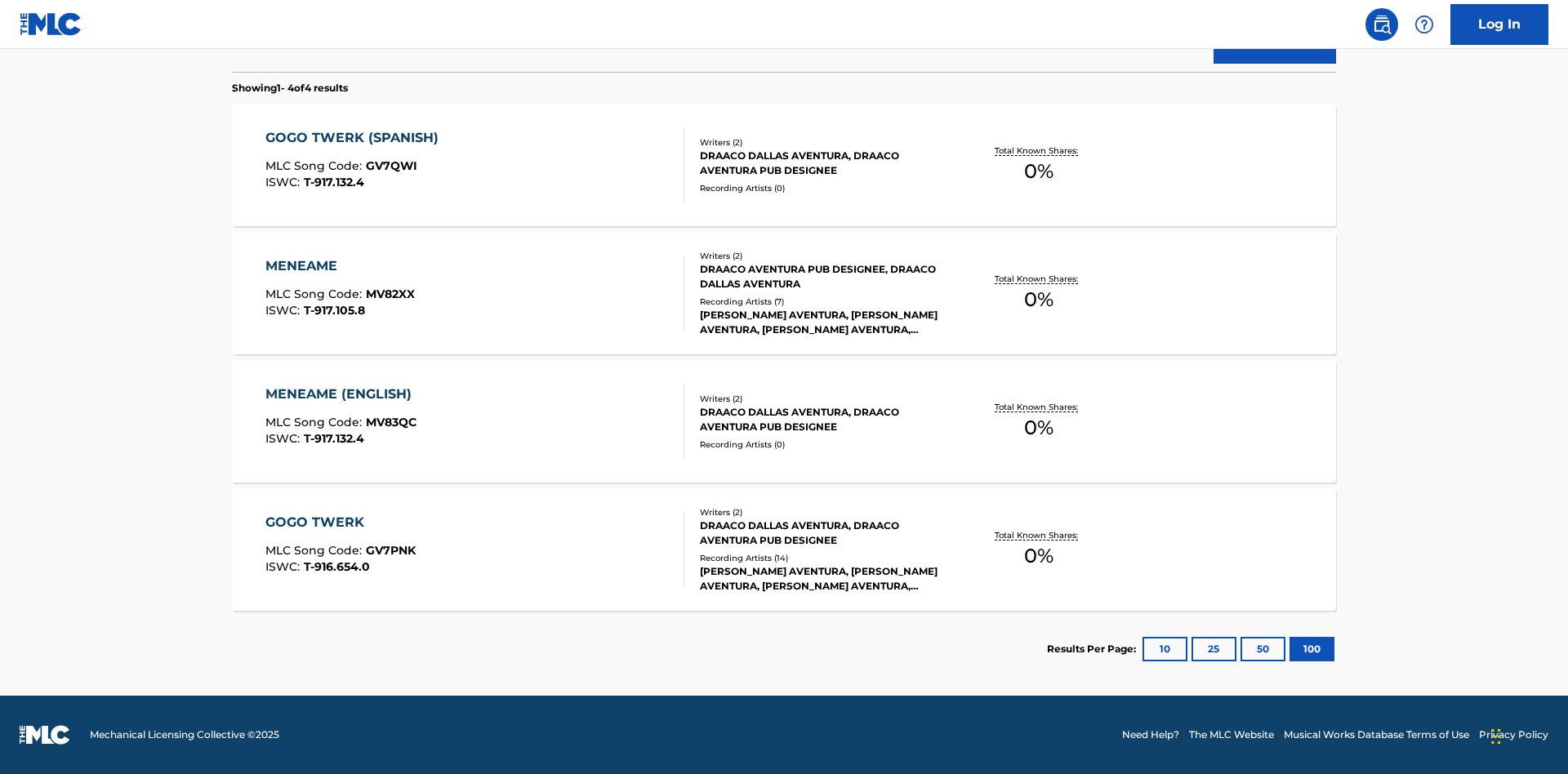
click at [339, 266] on div "MENEAME" at bounding box center [340, 266] width 149 height 19
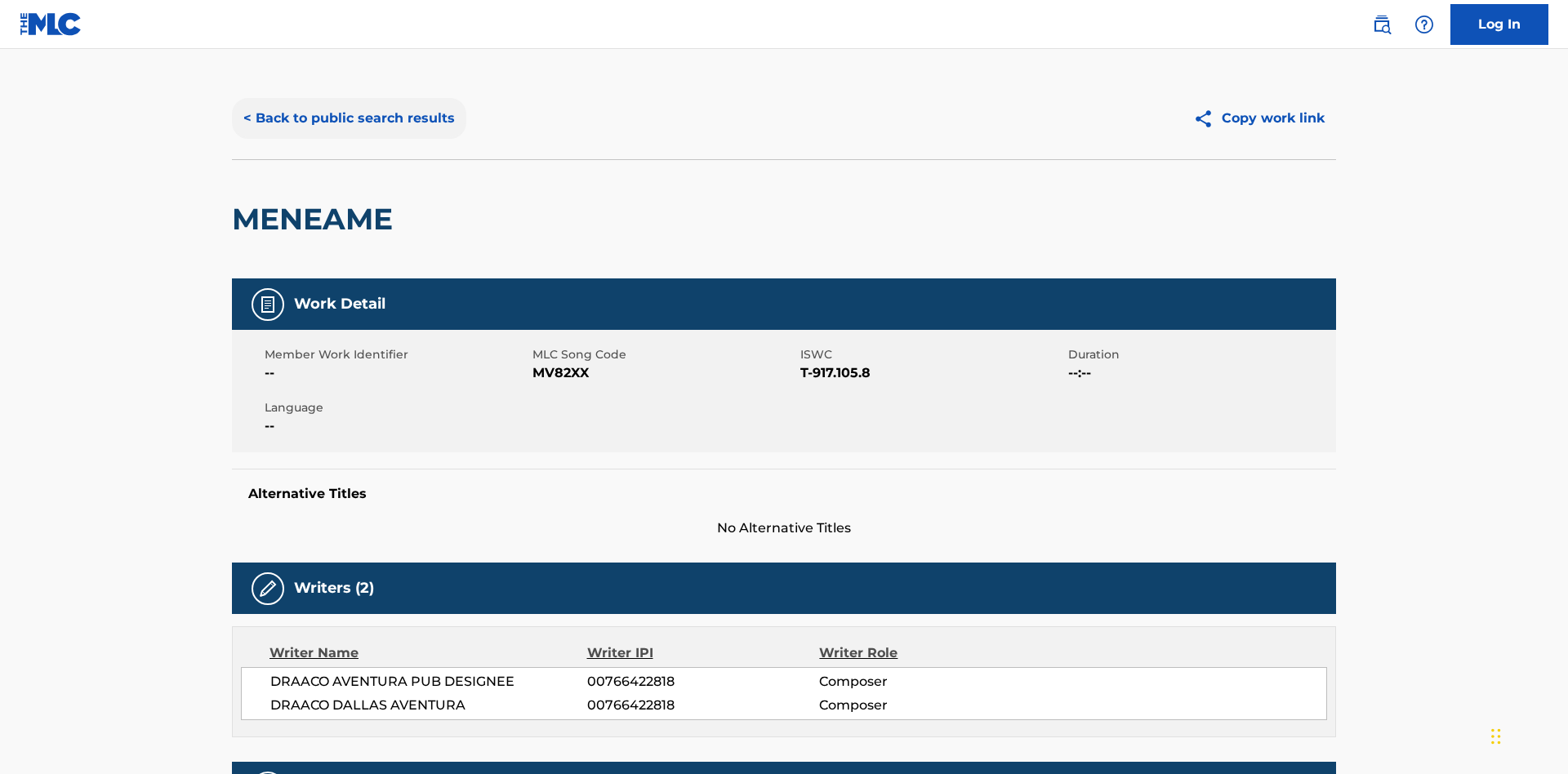
click at [347, 118] on button "< Back to public search results" at bounding box center [348, 118] width 234 height 41
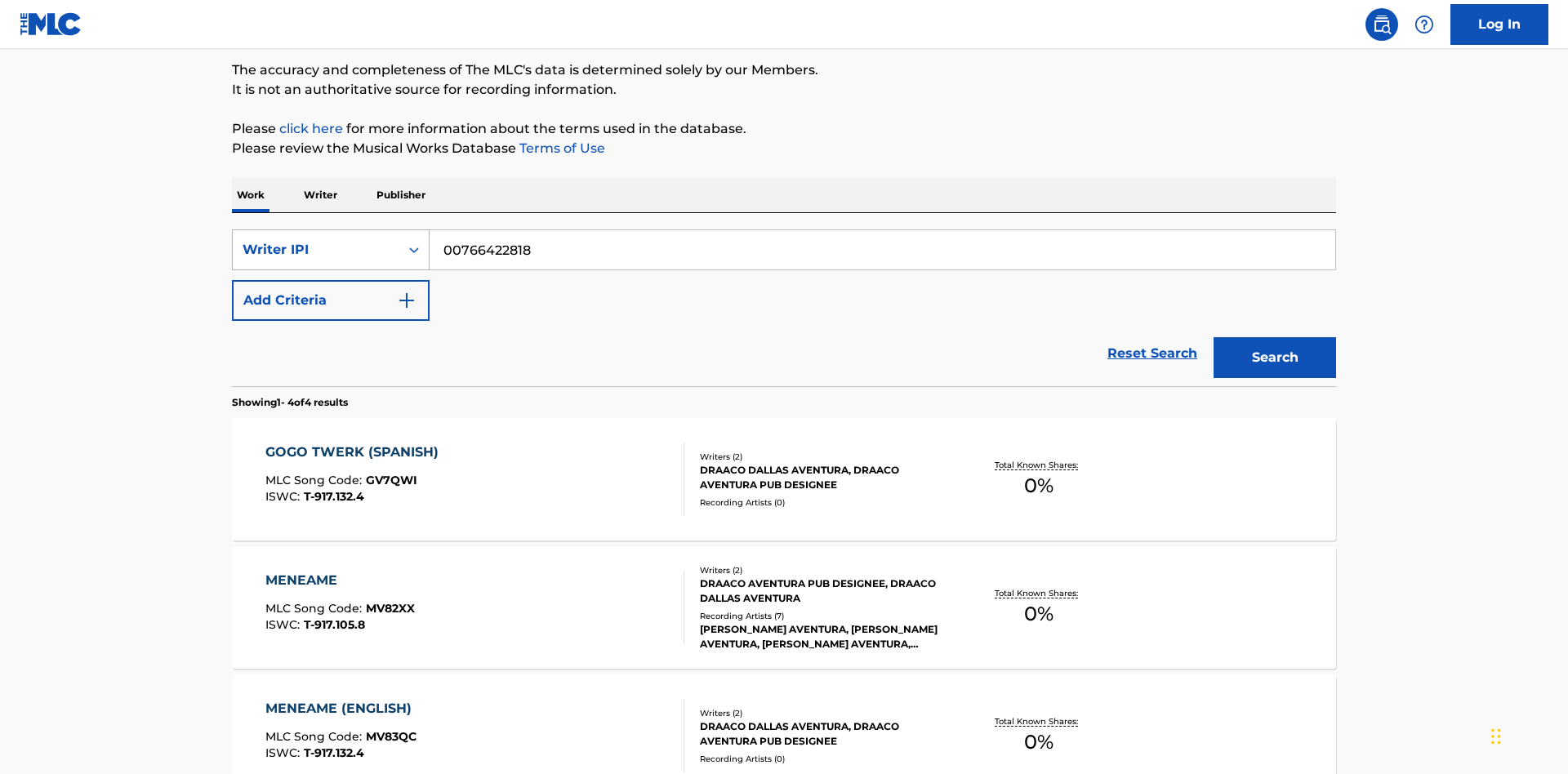
click at [316, 240] on div "Writer IPI" at bounding box center [315, 249] width 147 height 19
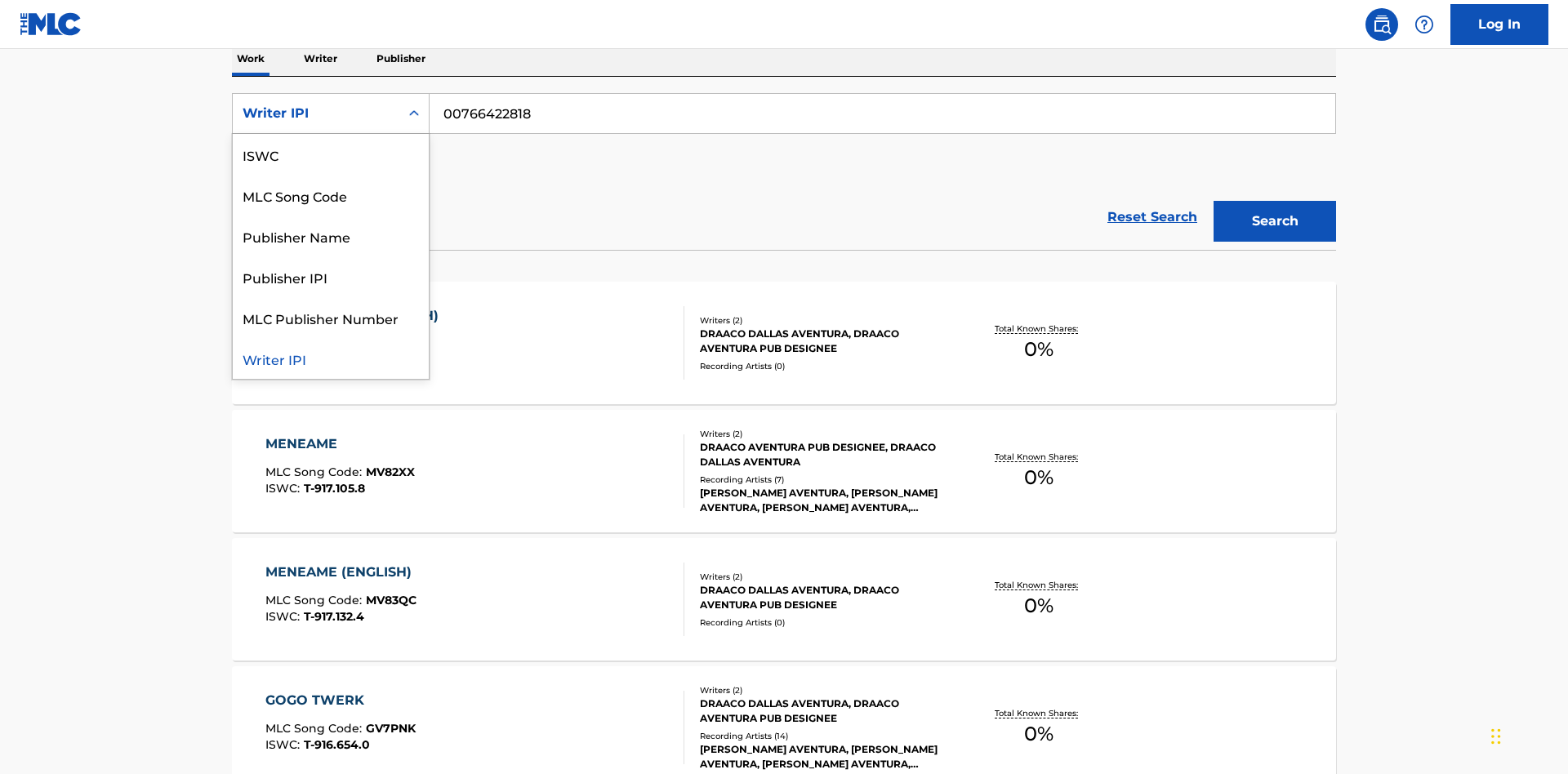
click at [331, 236] on div "Publisher Name" at bounding box center [331, 236] width 196 height 41
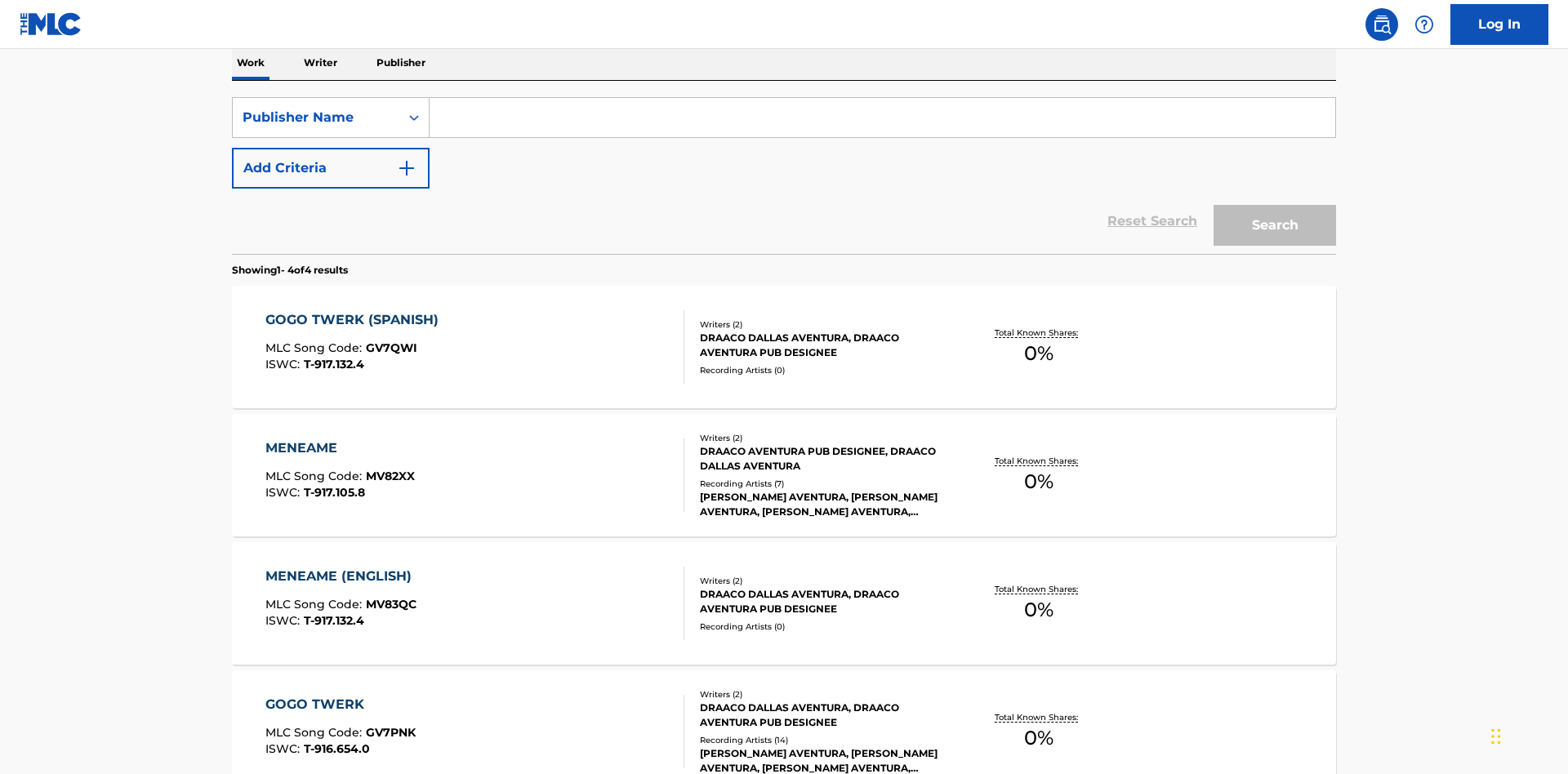
click at [882, 117] on input "Search Form" at bounding box center [883, 117] width 906 height 39
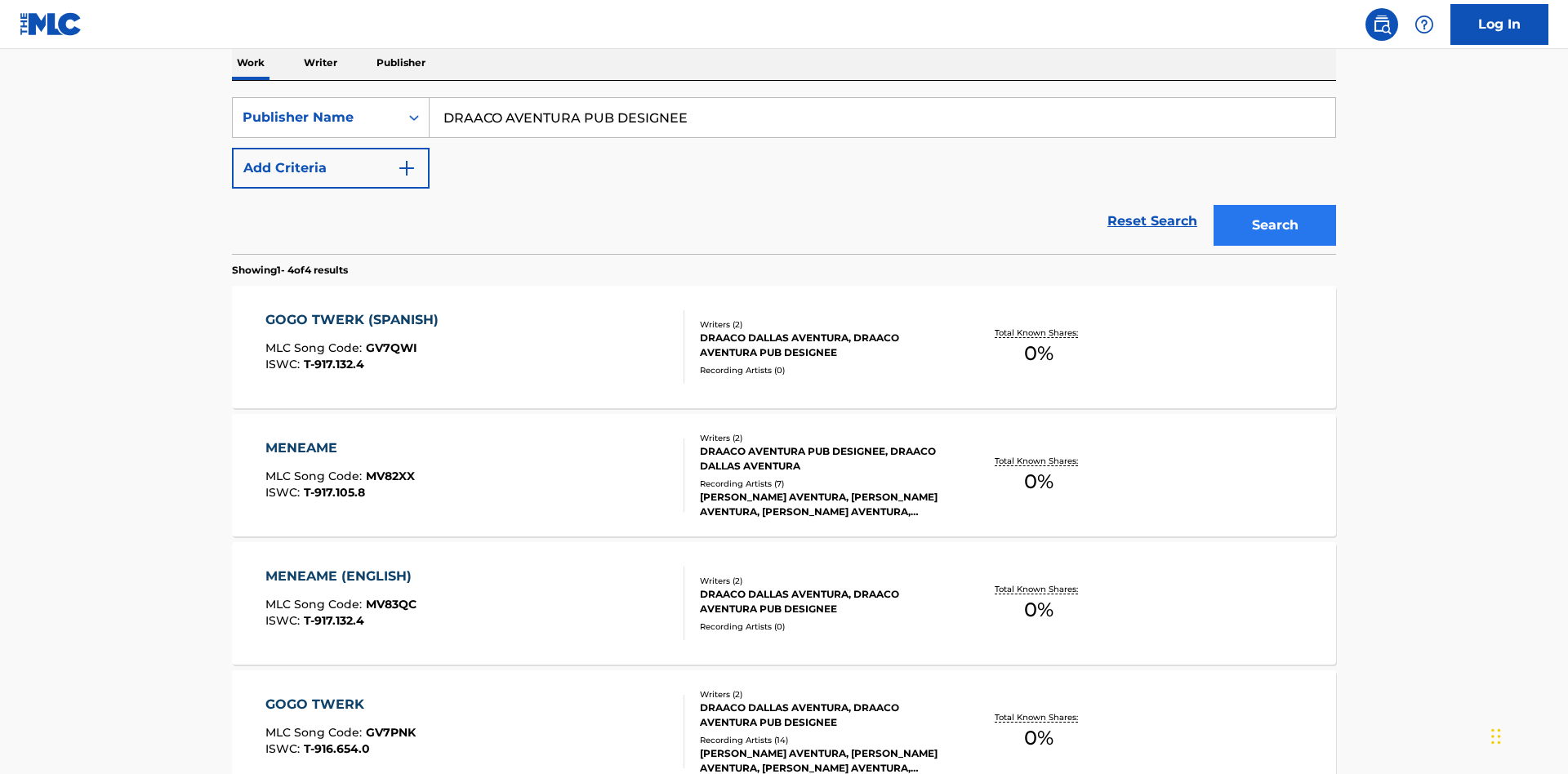
type input "DRAACO AVENTURA PUB DESIGNEE"
click at [1275, 205] on button "Search" at bounding box center [1275, 225] width 122 height 41
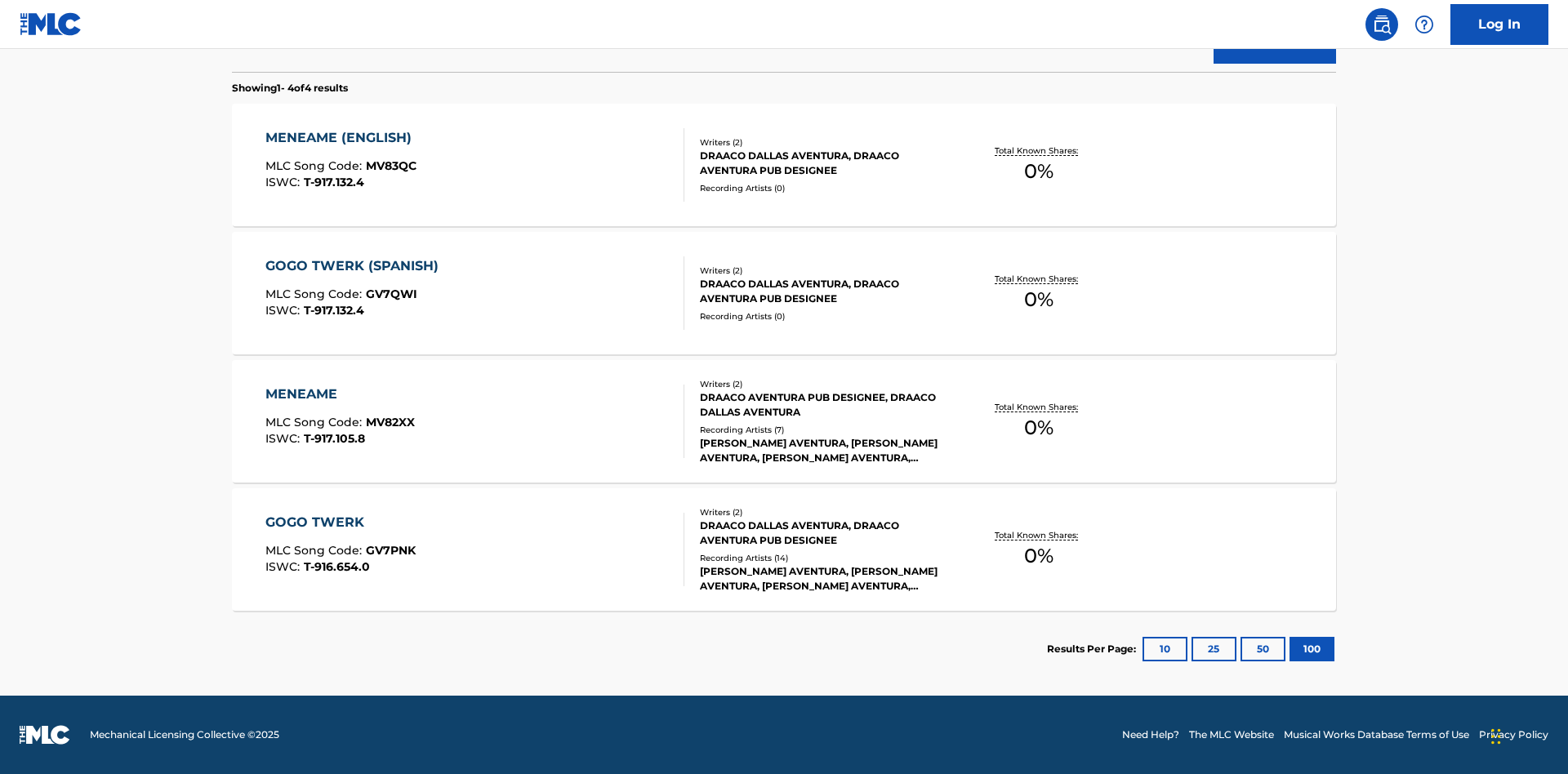
click at [339, 394] on div "MENEAME" at bounding box center [340, 394] width 149 height 19
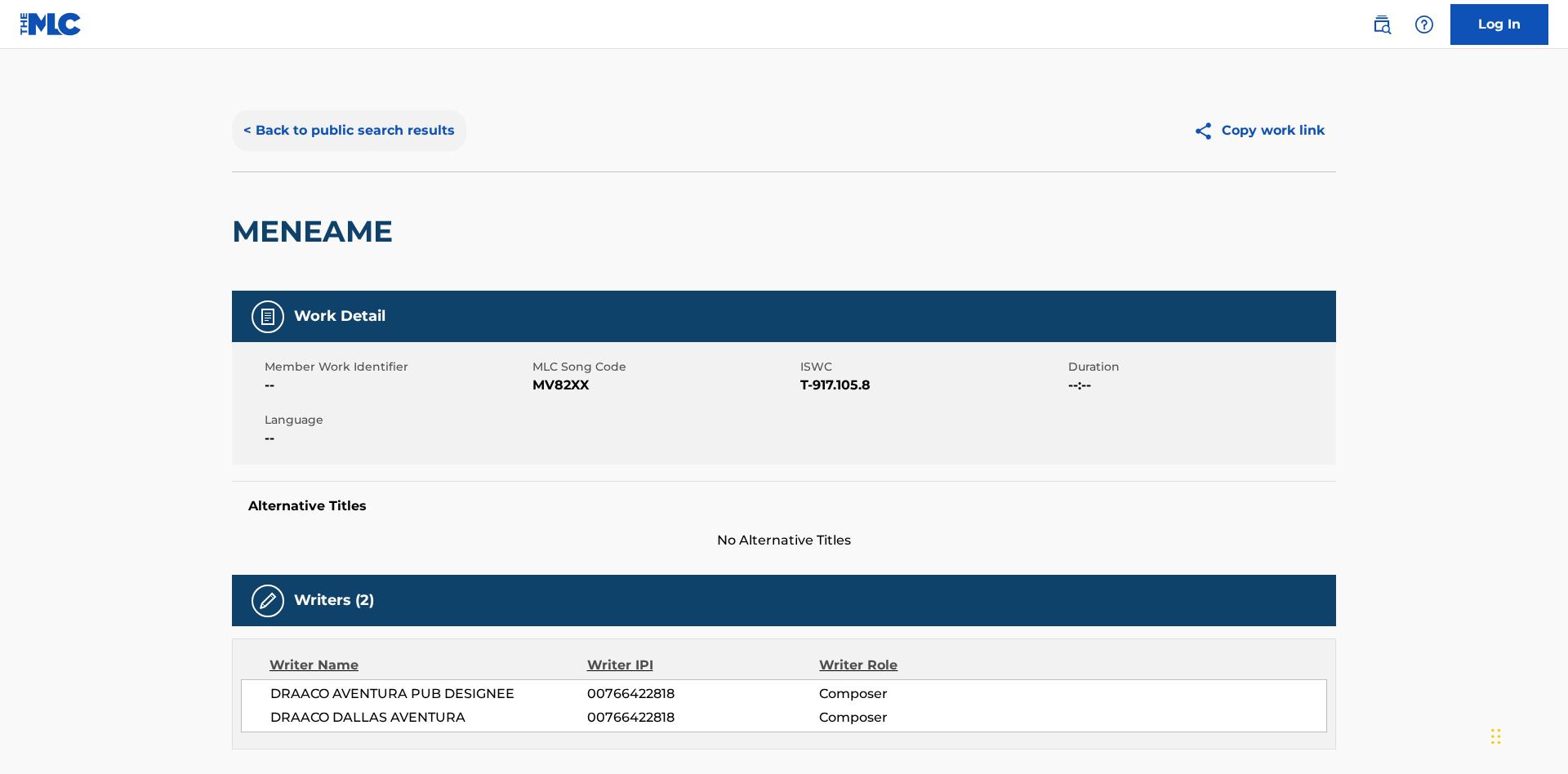
click at [347, 118] on button "< Back to public search results" at bounding box center [348, 130] width 234 height 41
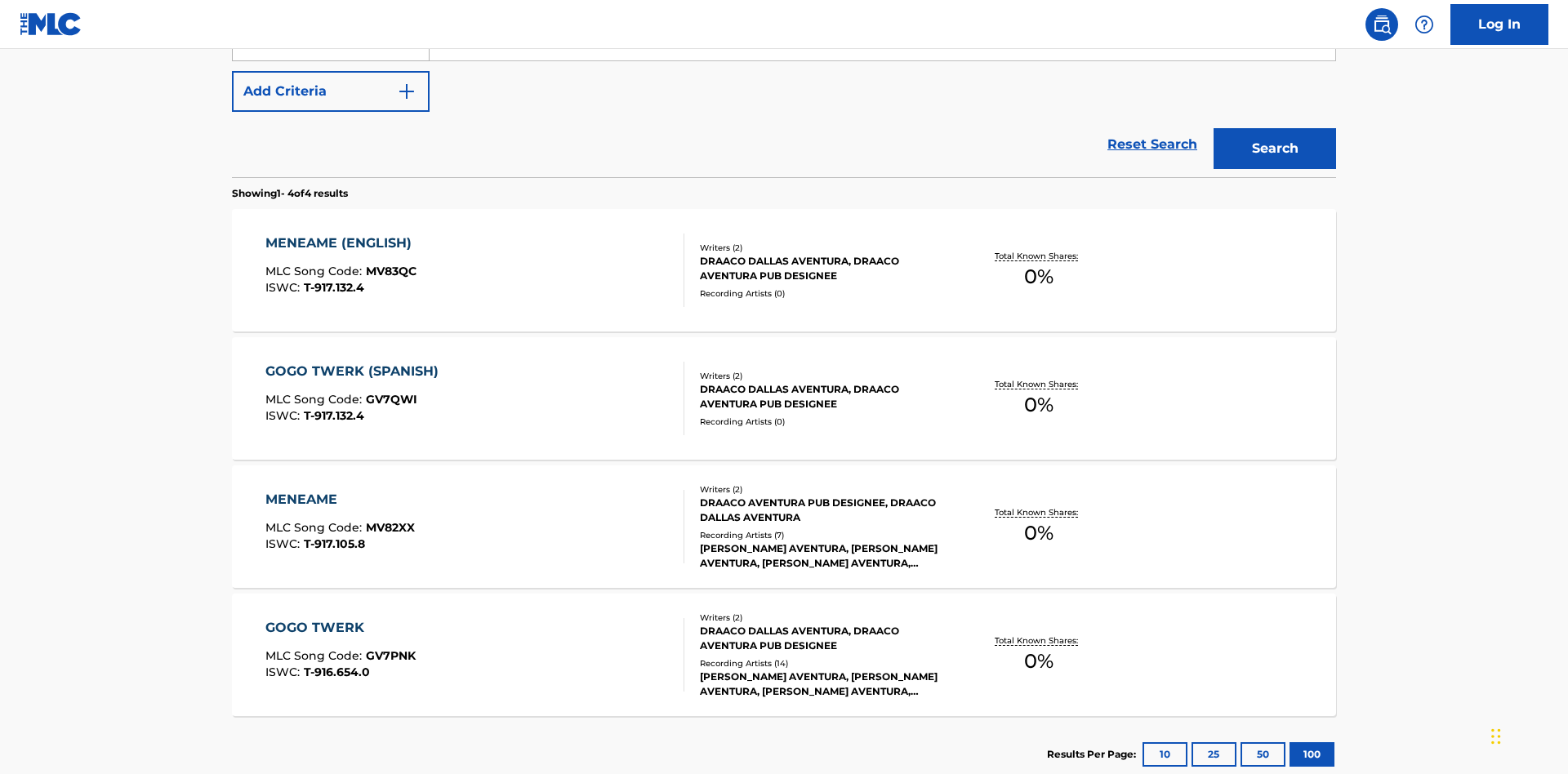
click at [316, 50] on div "Publisher Name" at bounding box center [315, 40] width 147 height 19
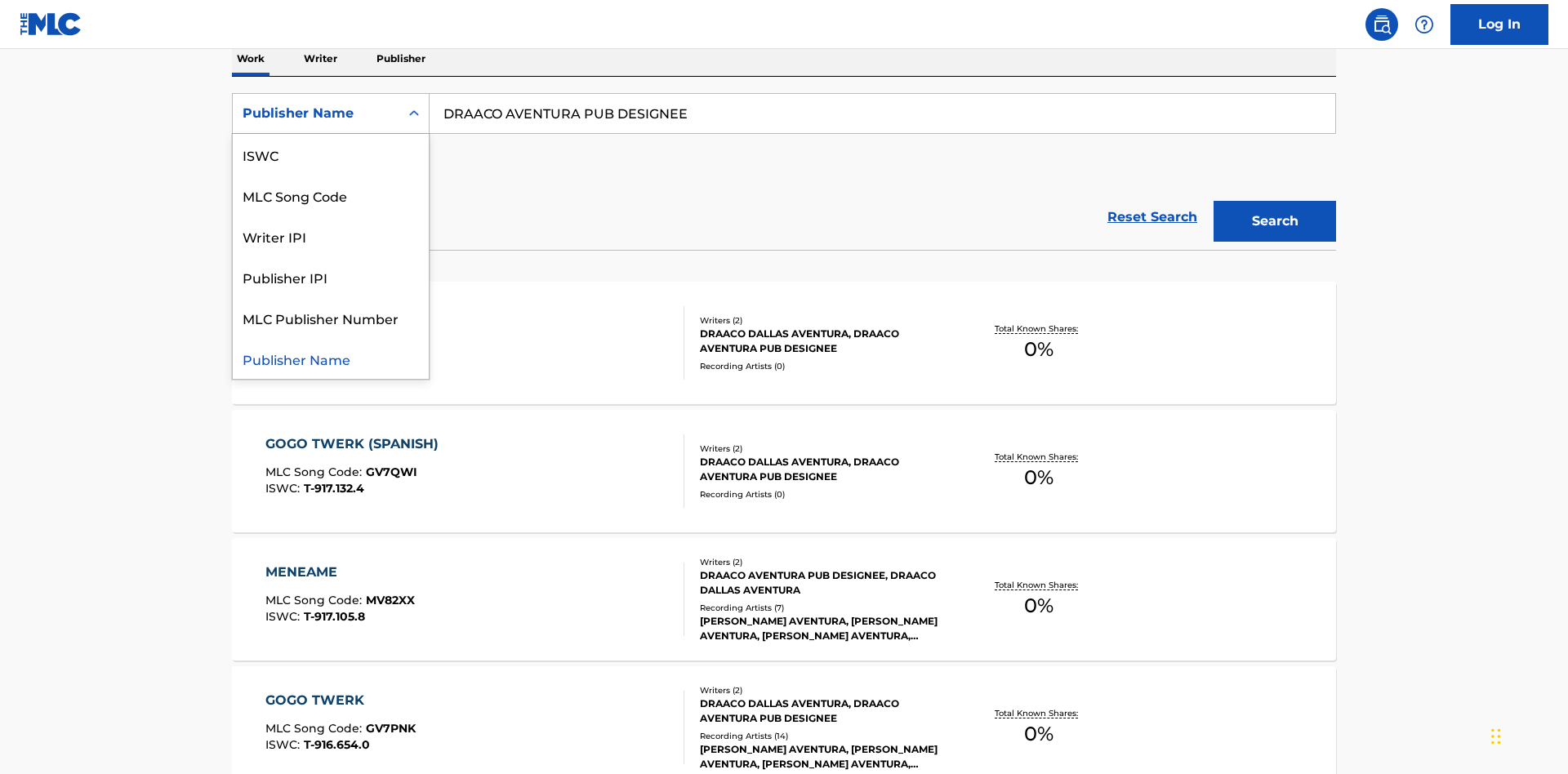
click at [331, 277] on div "Publisher IPI" at bounding box center [331, 277] width 196 height 41
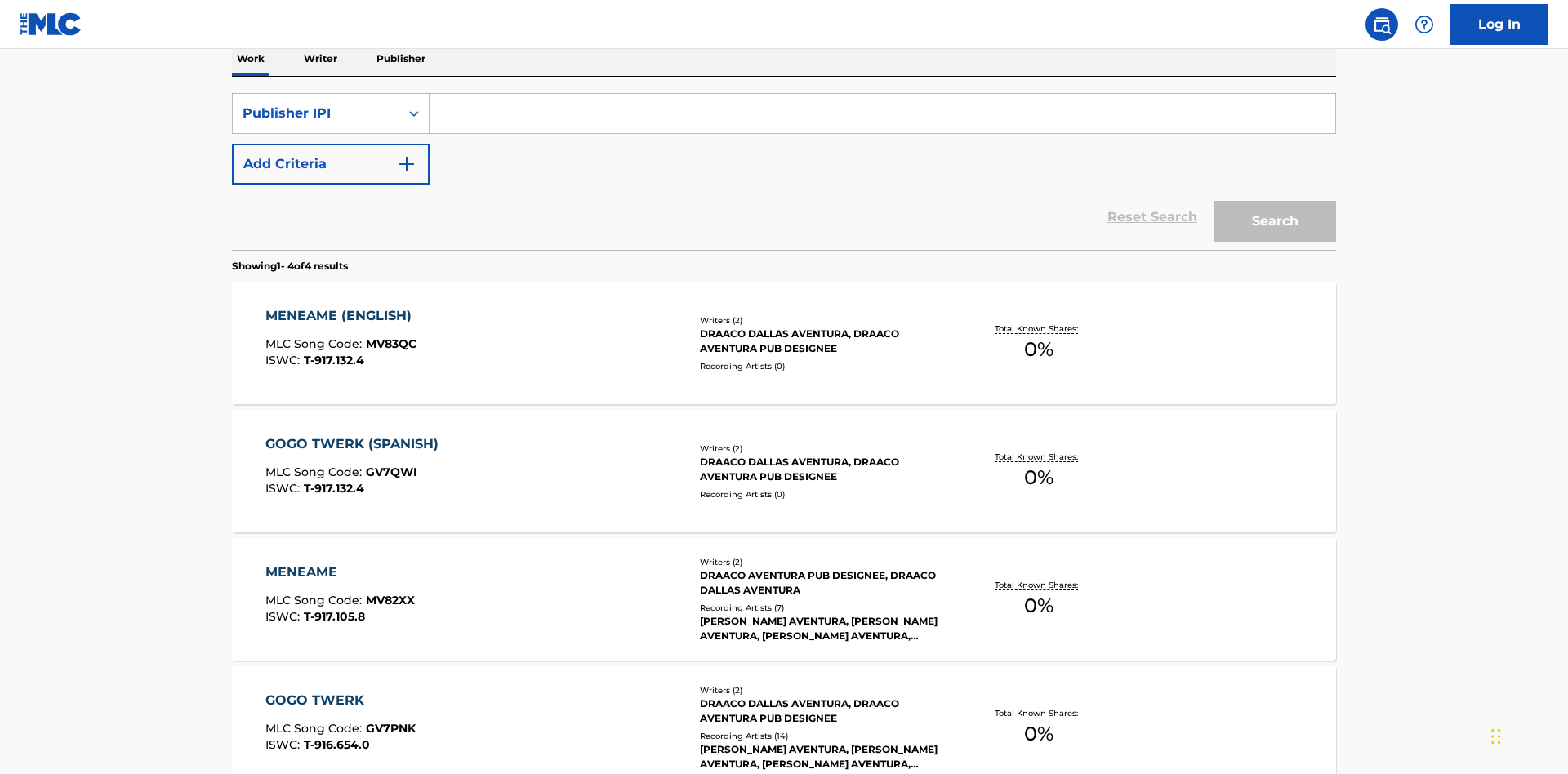
click at [882, 117] on input "Search Form" at bounding box center [883, 113] width 906 height 39
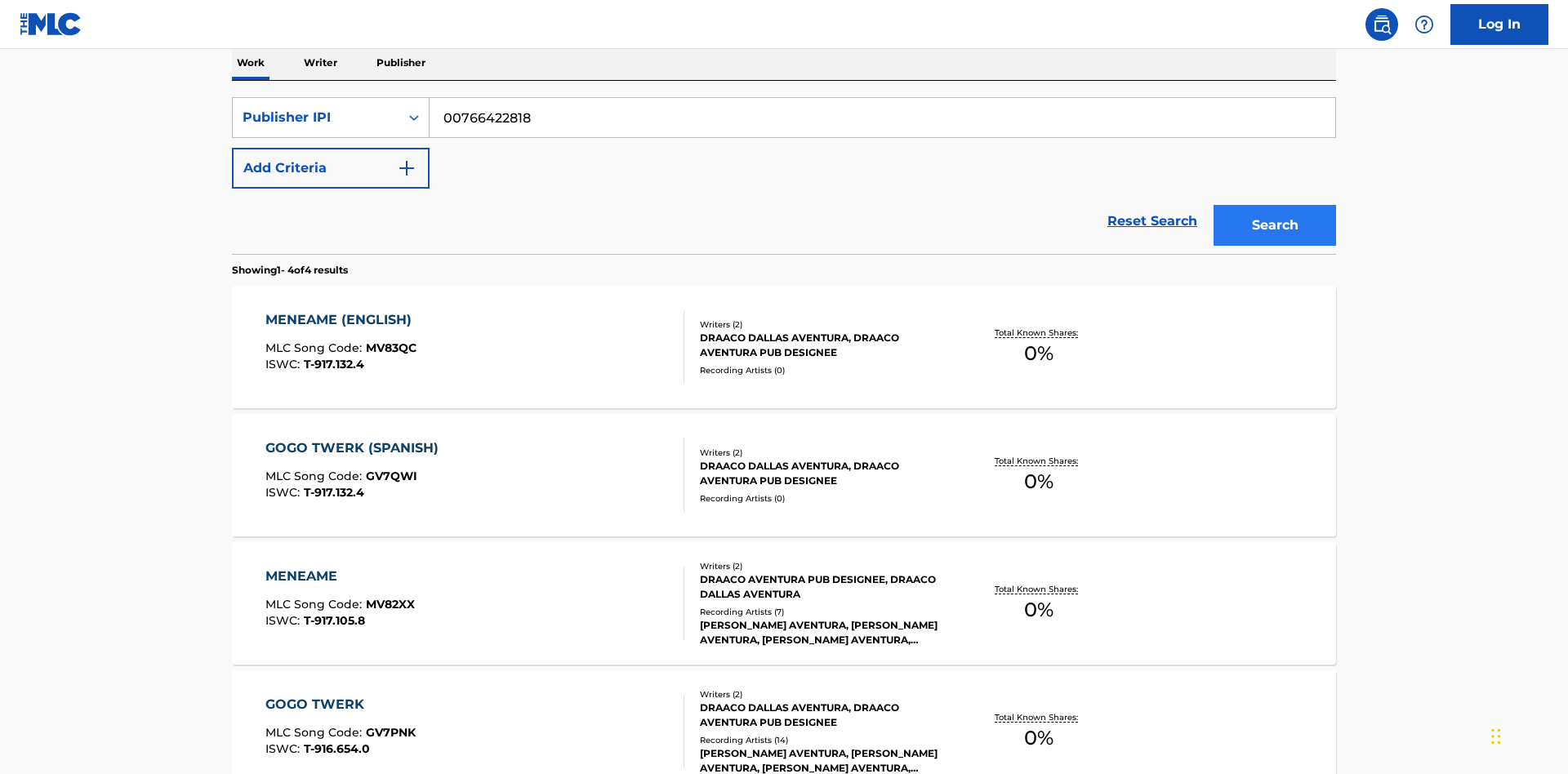
type input "00766422818"
click at [1275, 205] on button "Search" at bounding box center [1275, 225] width 122 height 41
